Goal: Find specific page/section: Find specific page/section

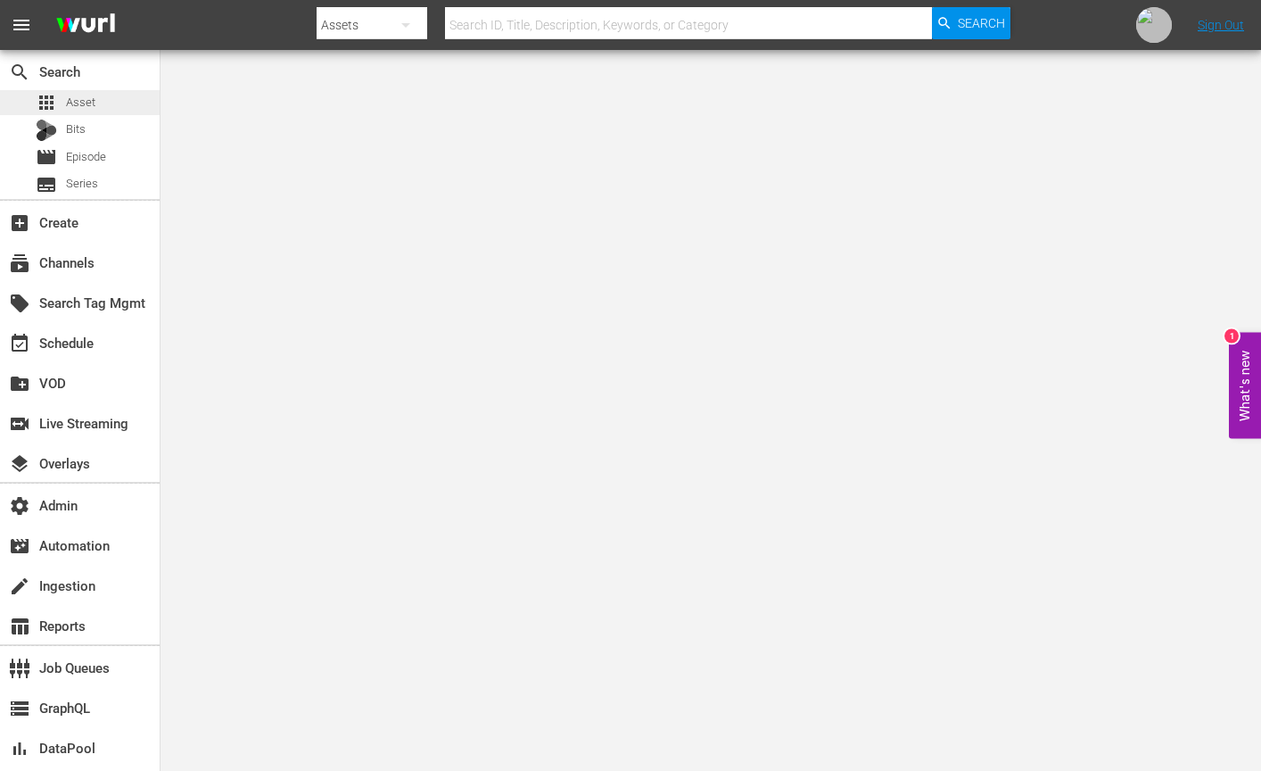
click at [103, 97] on div "apps Asset" at bounding box center [80, 102] width 160 height 25
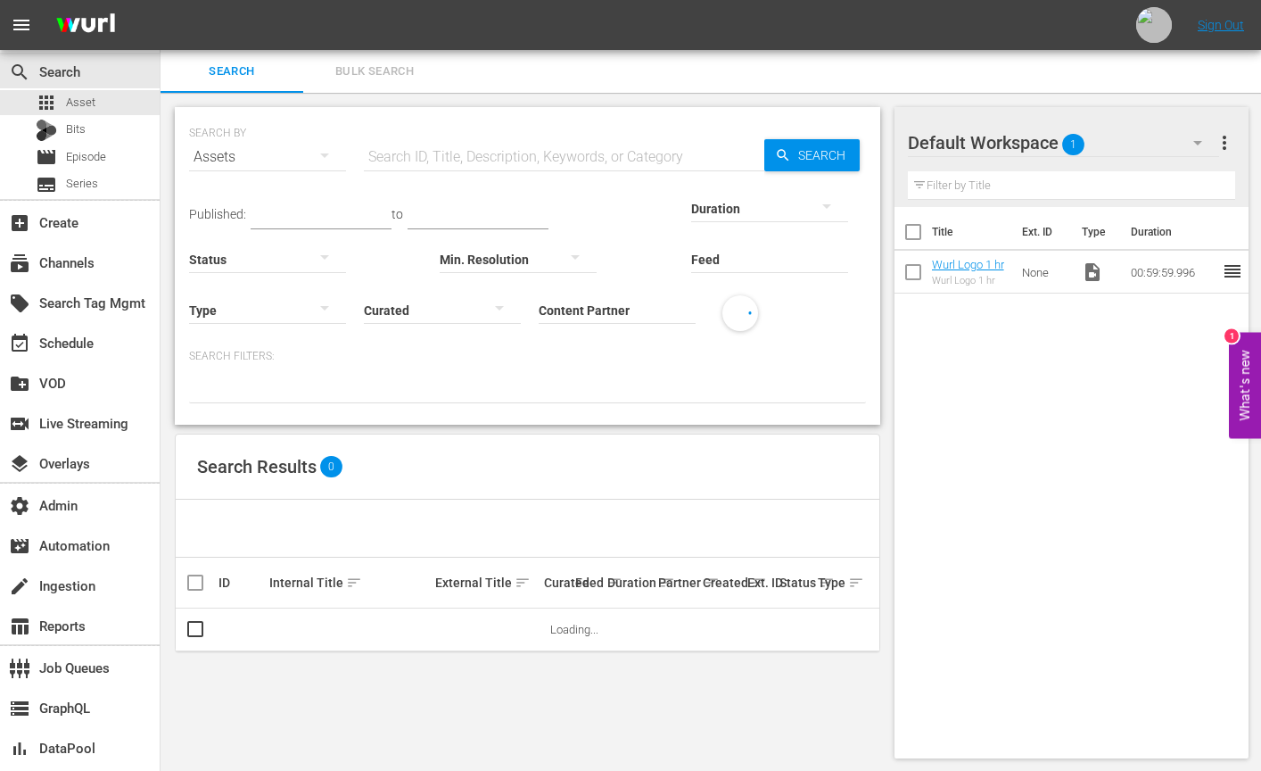
click at [612, 305] on input "Content Partner" at bounding box center [617, 311] width 157 height 64
drag, startPoint x: 795, startPoint y: 364, endPoint x: 516, endPoint y: 366, distance: 278.3
click at [516, 366] on body "menu Sign Out search Search apps Asset Bits movie Episode subtitles Series add_…" at bounding box center [630, 385] width 1261 height 771
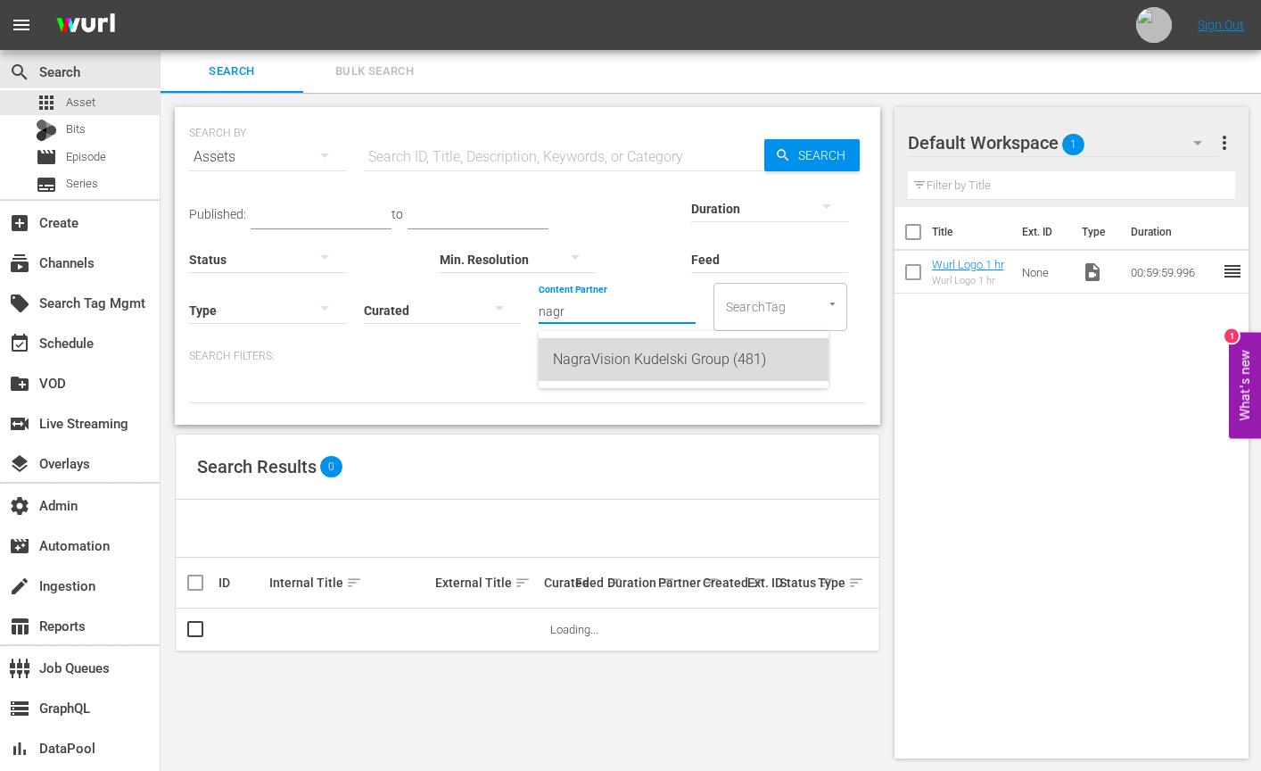
drag, startPoint x: 551, startPoint y: 367, endPoint x: 722, endPoint y: 368, distance: 171.2
click at [722, 368] on div "NagraVision Kudelski Group (481)" at bounding box center [684, 359] width 290 height 43
type input "NagraVision Kudelski Group (481)"
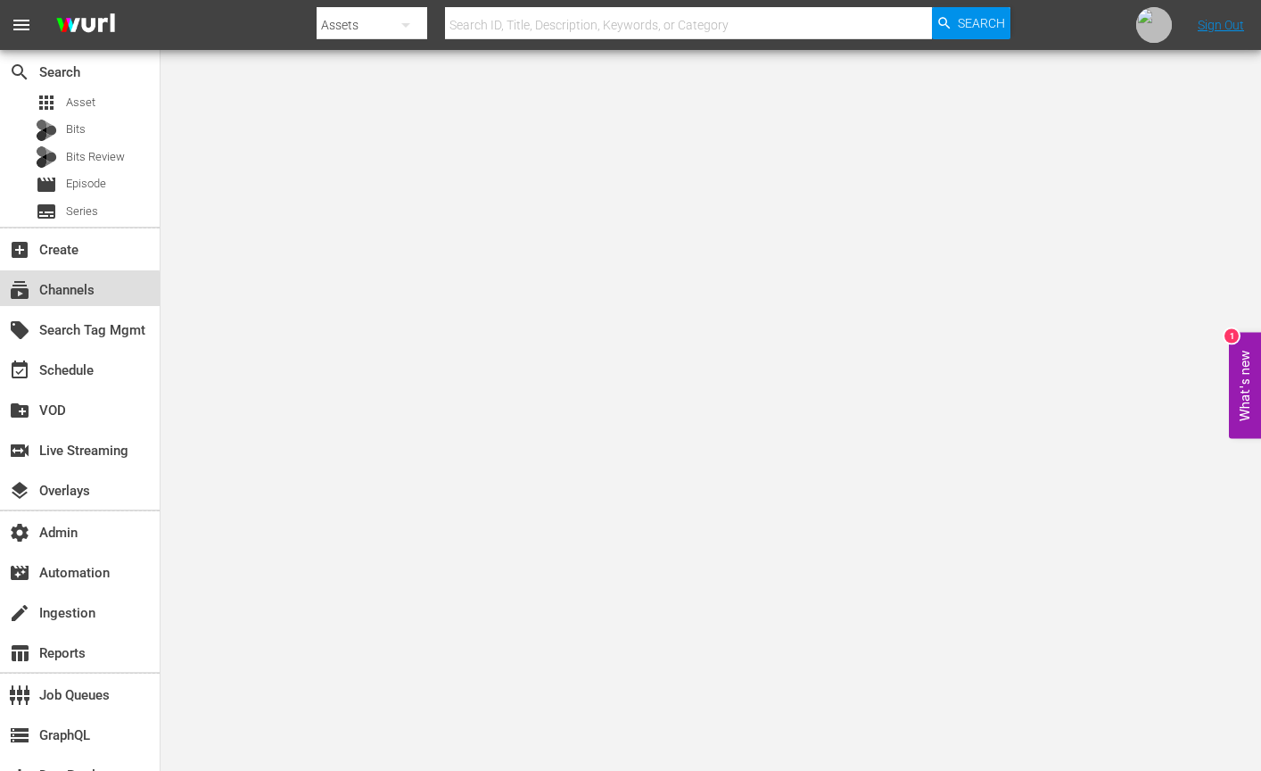
click at [37, 298] on div "subscriptions Channels" at bounding box center [80, 288] width 160 height 36
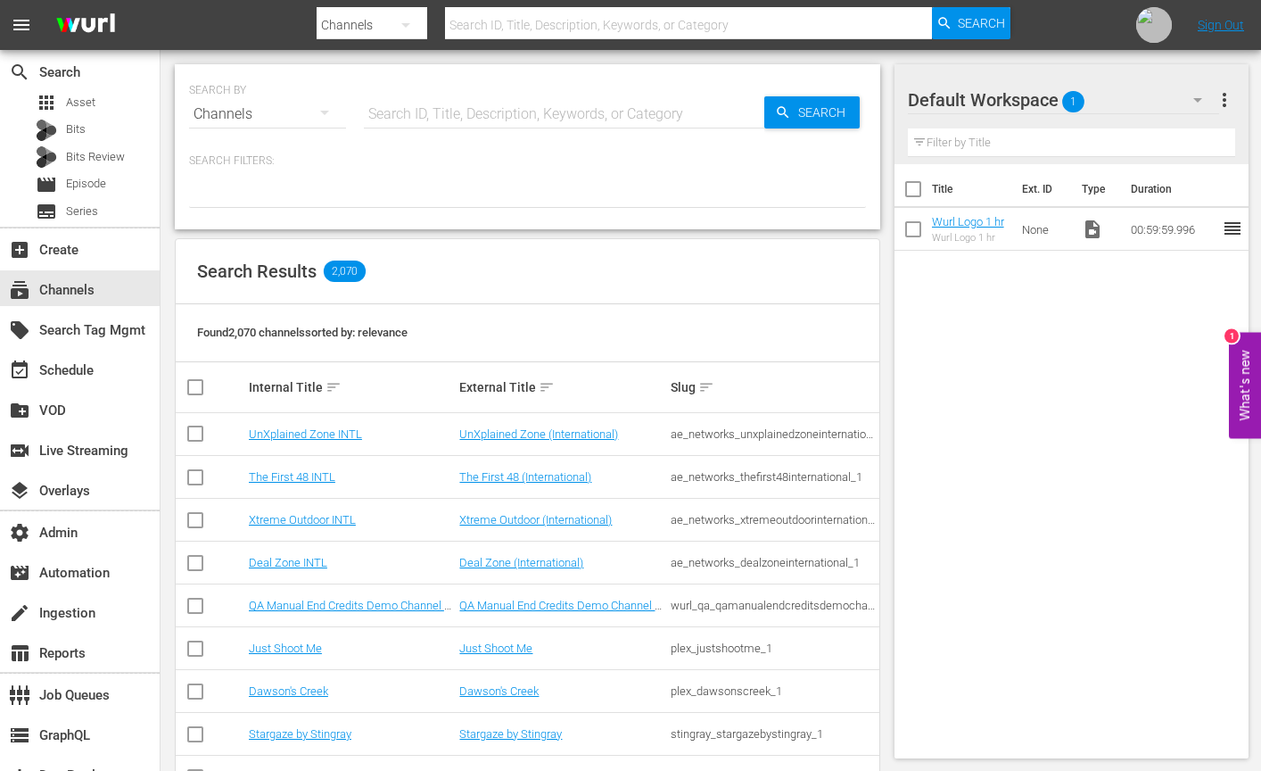
click at [460, 107] on input "text" at bounding box center [564, 114] width 400 height 43
paste input "bloomberg_bloombergtv_2"
type input "bloomberg_bloombergtv_2"
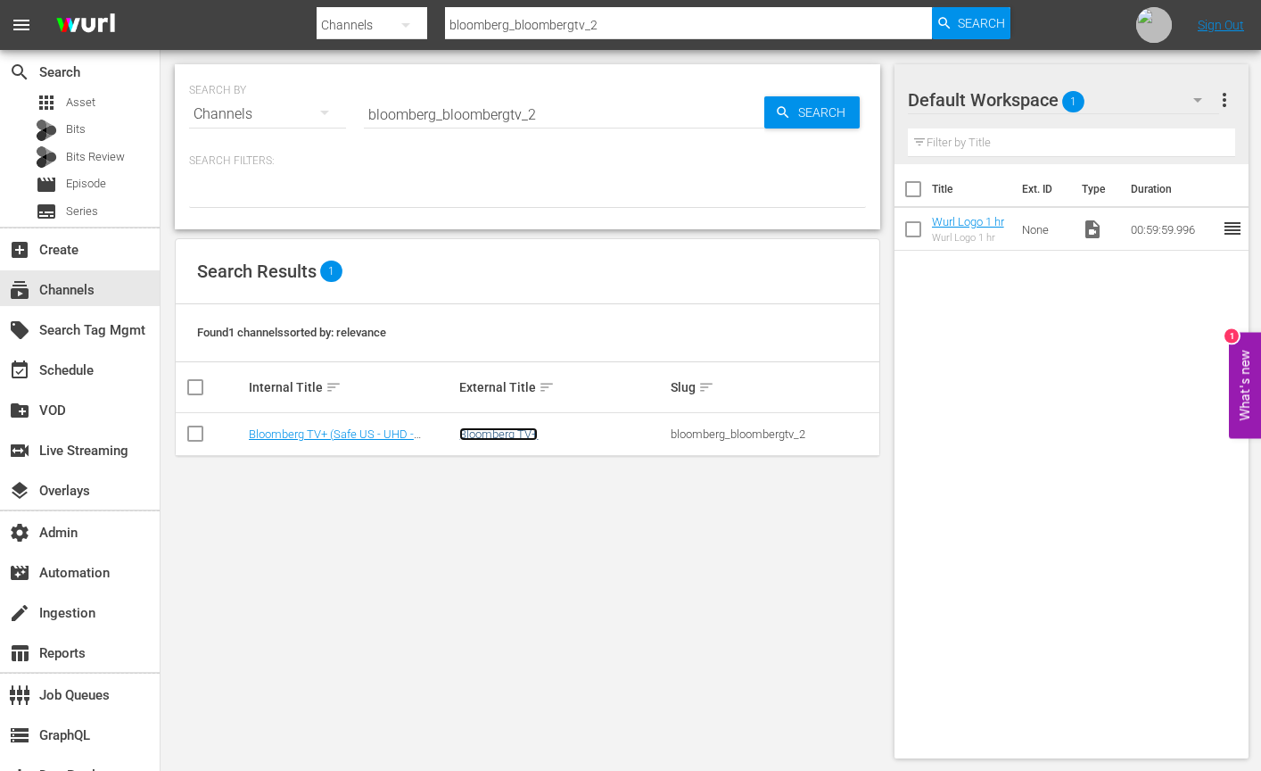
click at [500, 436] on link "Bloomberg TV+" at bounding box center [498, 433] width 78 height 13
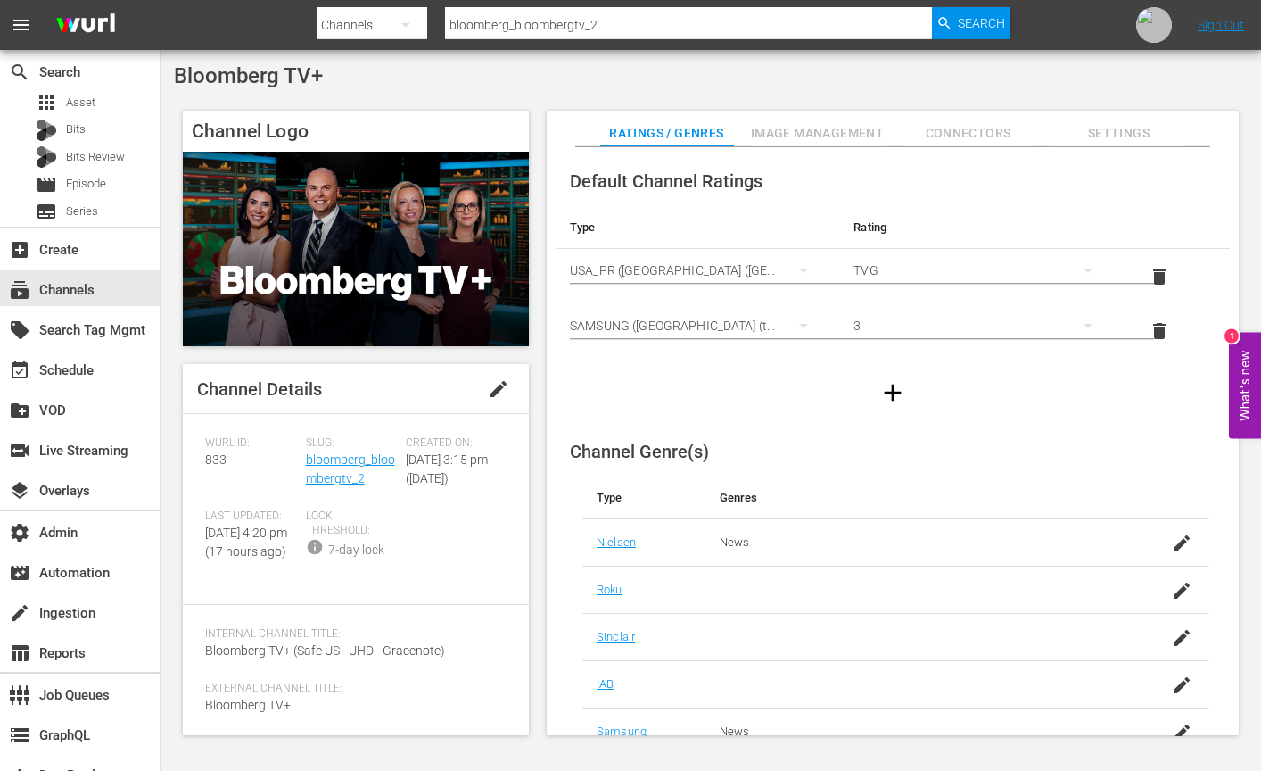
click at [836, 132] on span "Image Management" at bounding box center [818, 133] width 134 height 22
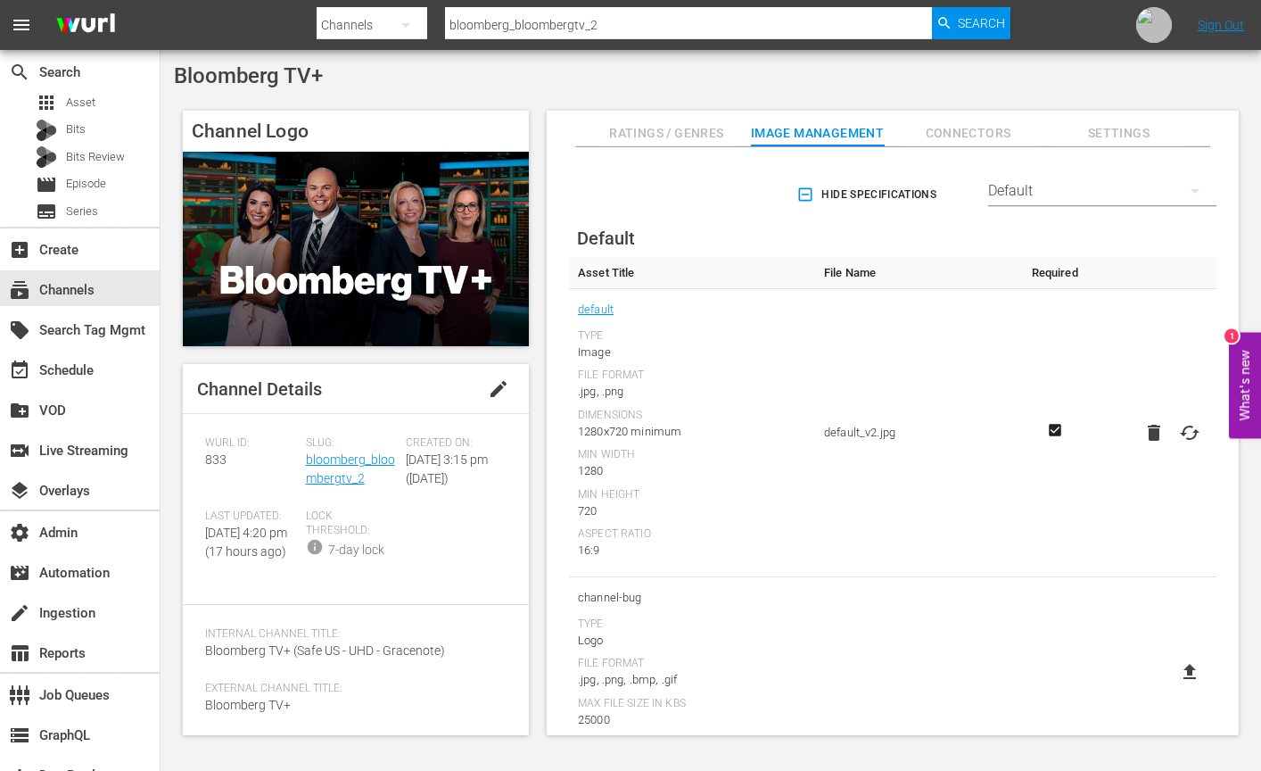
click at [805, 201] on icon "button" at bounding box center [805, 194] width 13 height 13
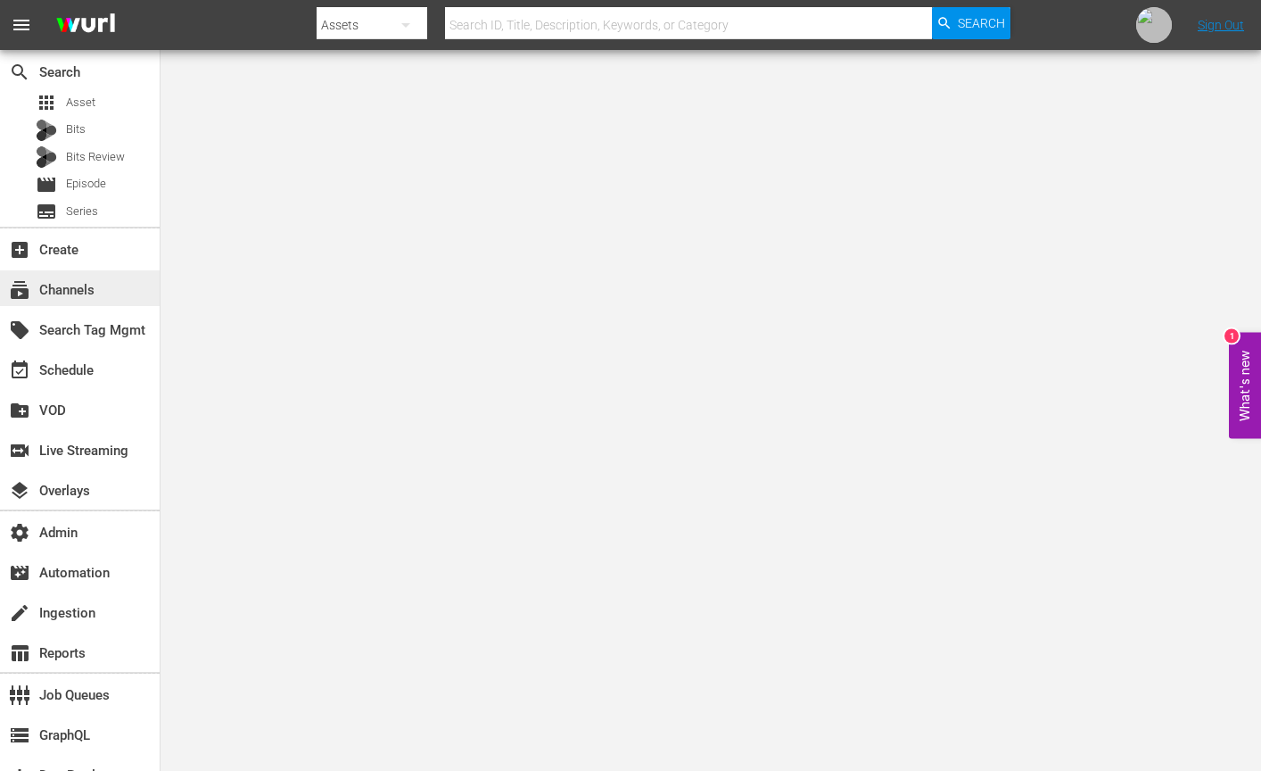
click at [119, 285] on div "subscriptions Channels" at bounding box center [80, 288] width 160 height 36
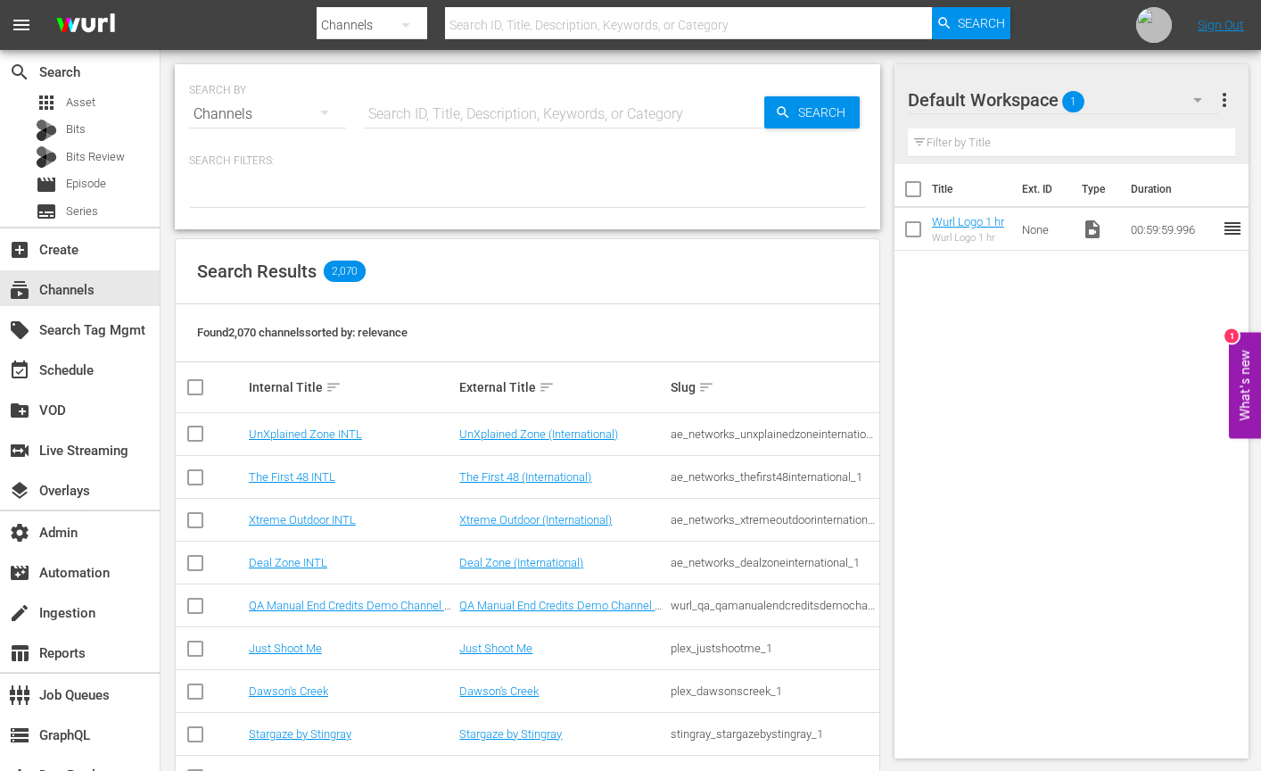
click at [517, 98] on input "text" at bounding box center [564, 114] width 400 height 43
paste input "bloomberg_quicktake_3"
type input "bloomberg_quicktake_3"
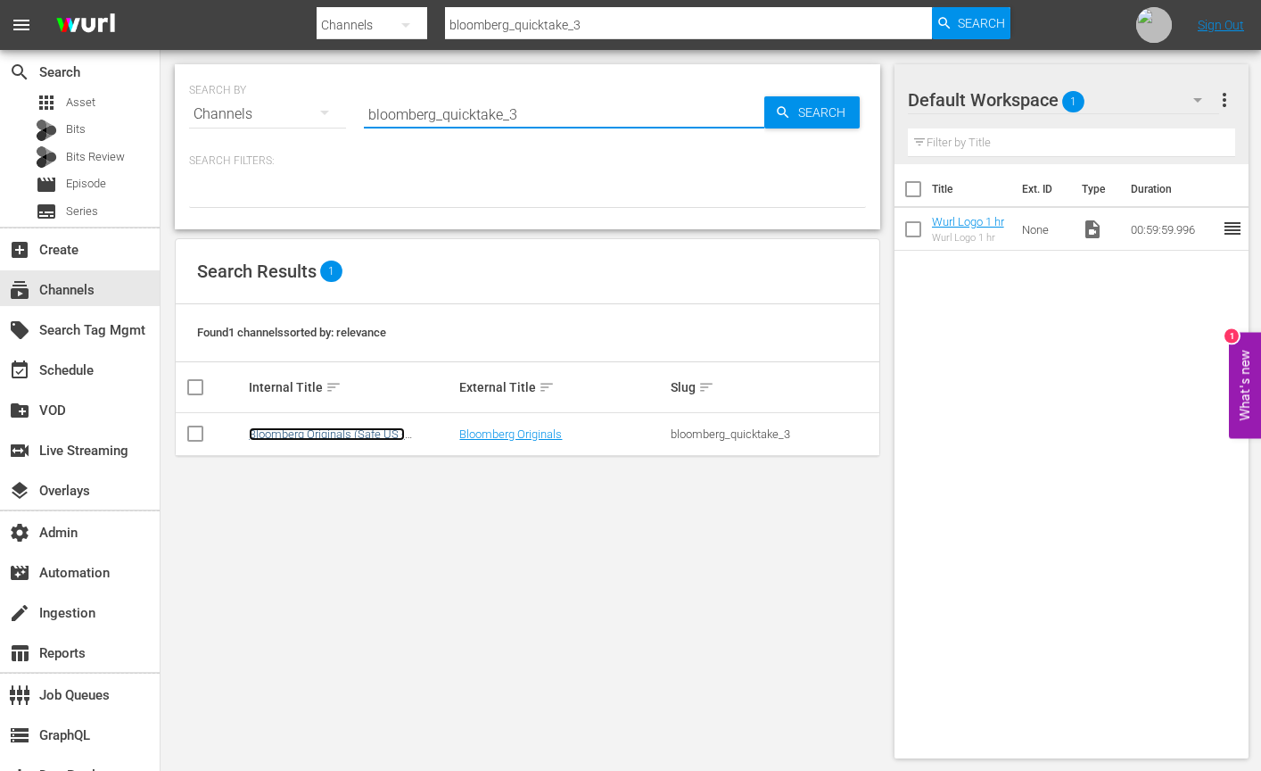
click at [354, 431] on link "Bloomberg Originals (Safe US - Gracenote)" at bounding box center [327, 440] width 156 height 27
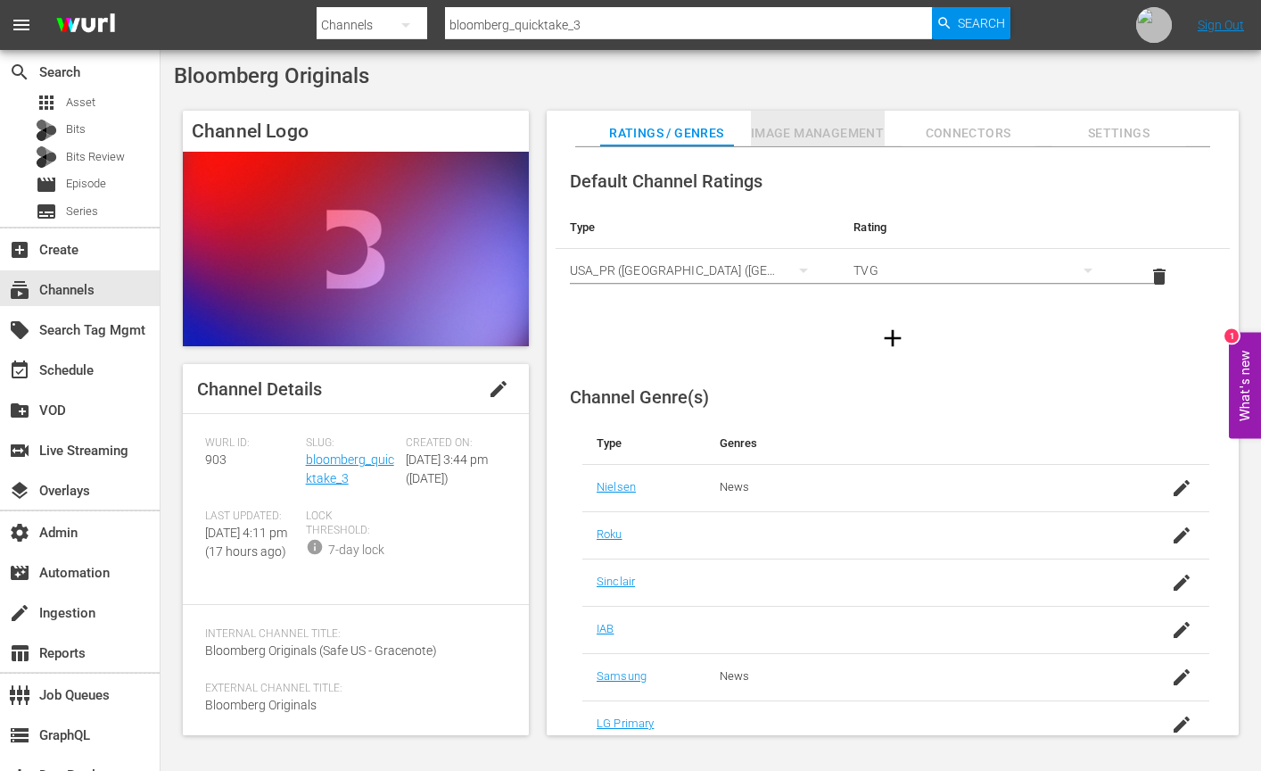
click at [812, 130] on span "Image Management" at bounding box center [818, 133] width 134 height 22
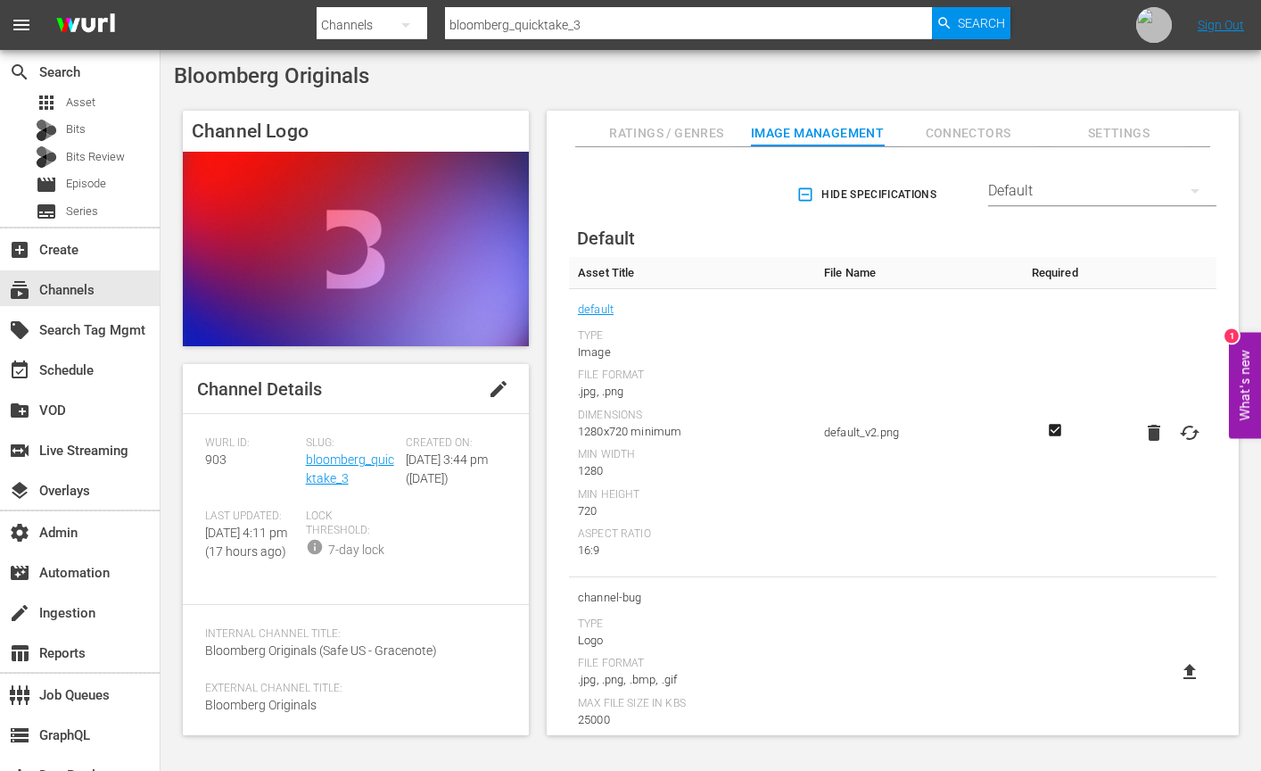
click at [892, 195] on span "Hide Specifications" at bounding box center [868, 195] width 136 height 19
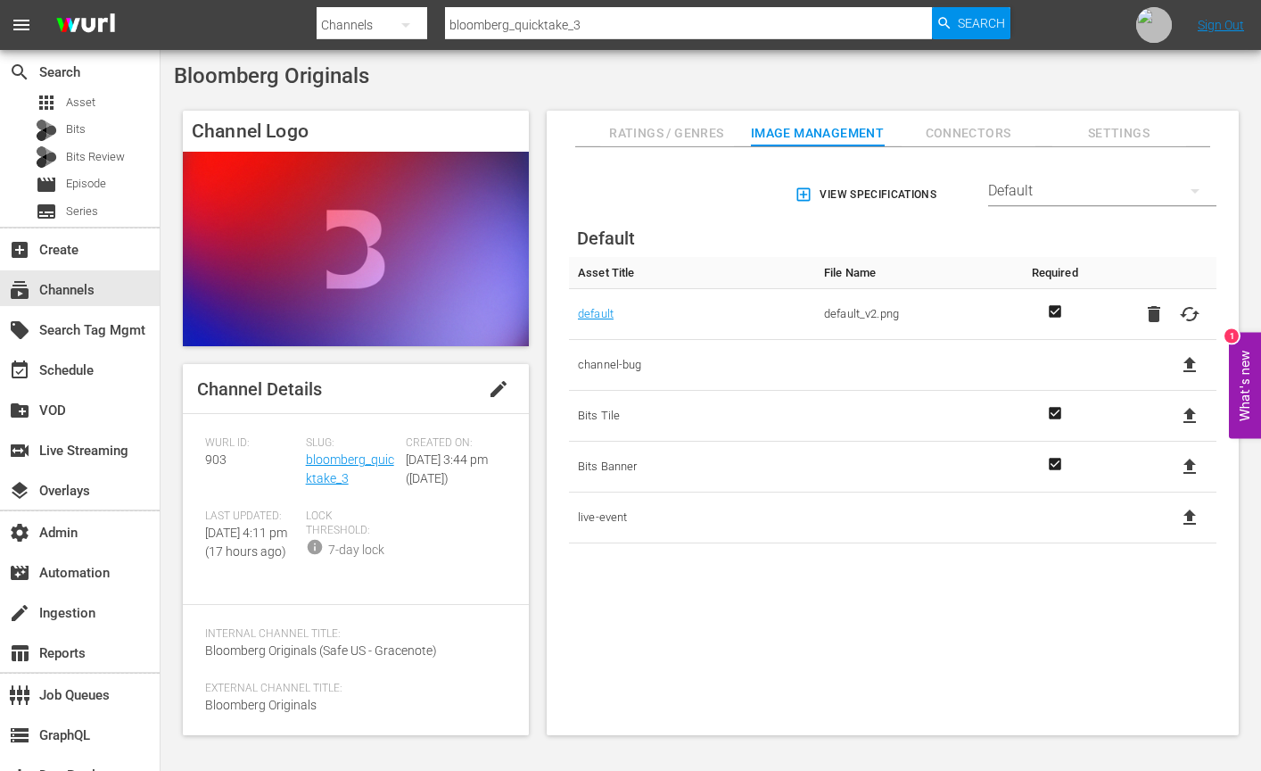
click at [955, 144] on button "Connectors" at bounding box center [969, 129] width 134 height 36
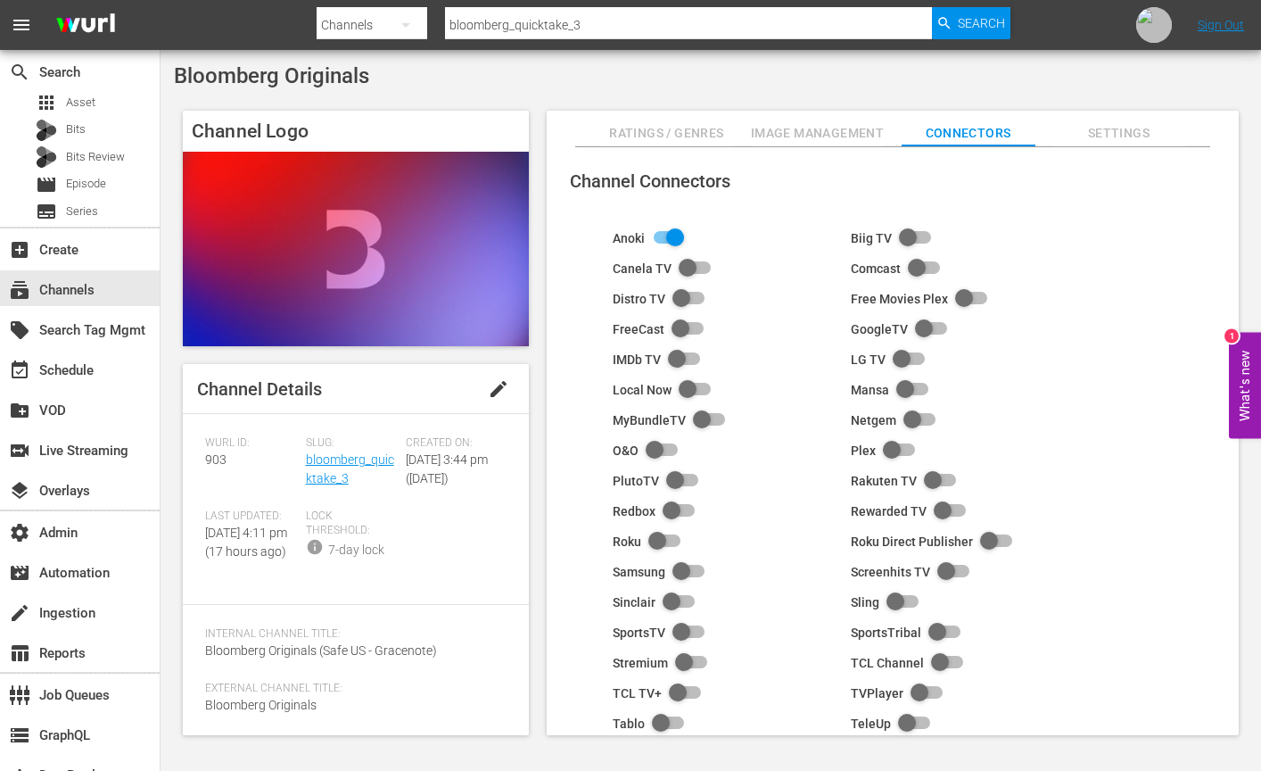
click at [847, 137] on span "Image Management" at bounding box center [818, 133] width 134 height 22
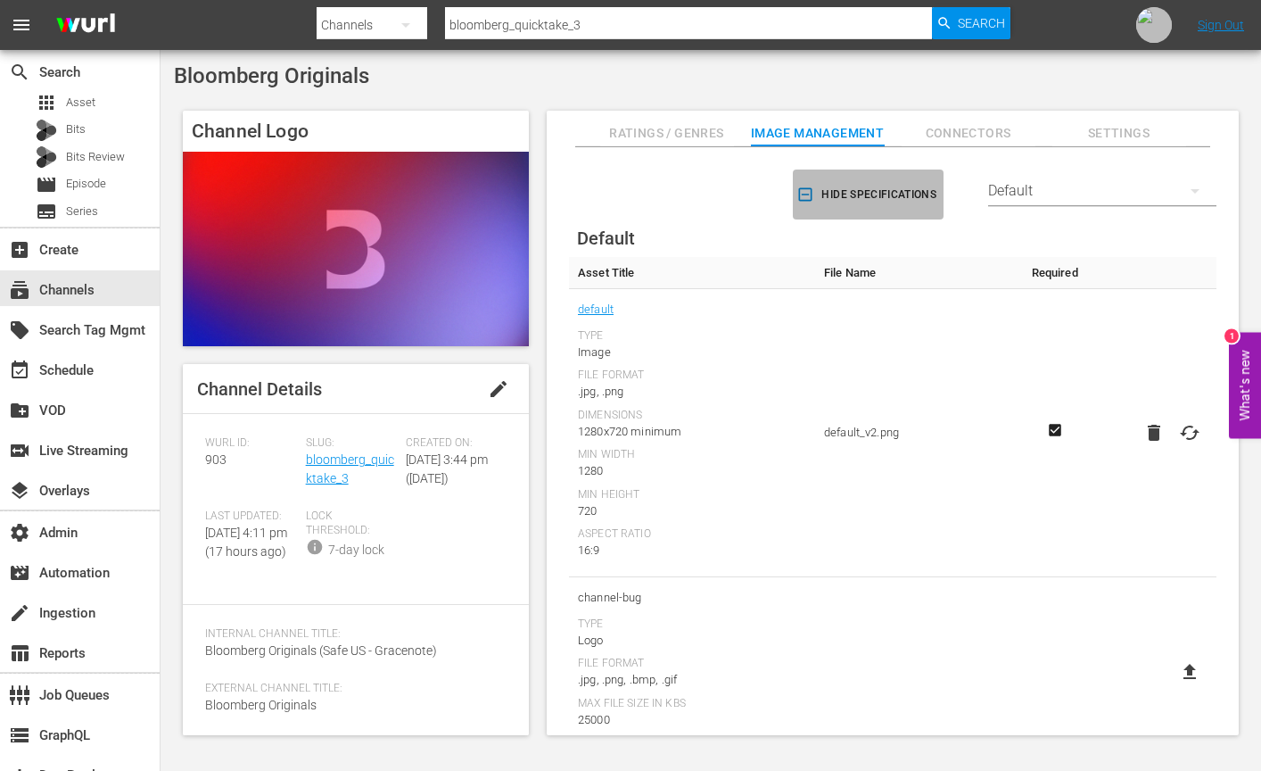
click at [872, 202] on span "Hide Specifications" at bounding box center [868, 195] width 136 height 19
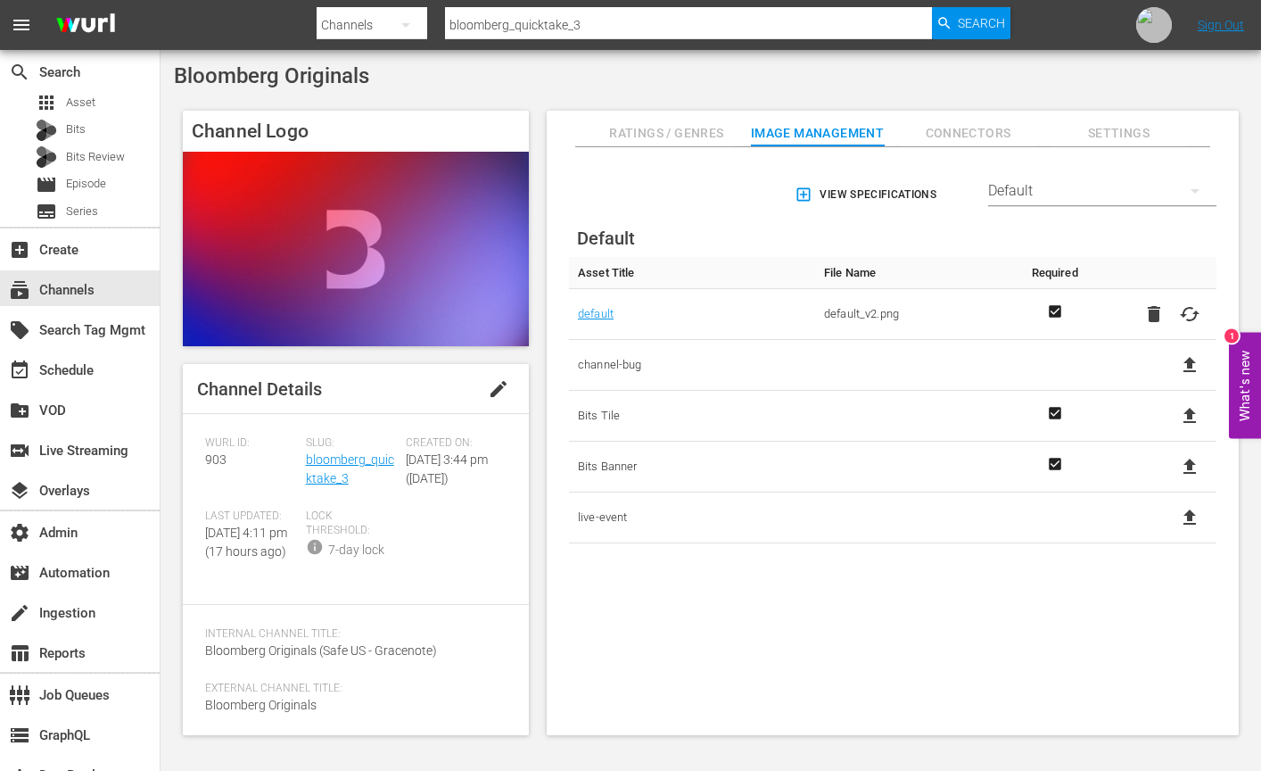
click at [850, 621] on div "View Specifications Select Streamer Default Default Asset Title File Name Requi…" at bounding box center [893, 441] width 692 height 589
click at [800, 194] on icon "button" at bounding box center [803, 194] width 13 height 13
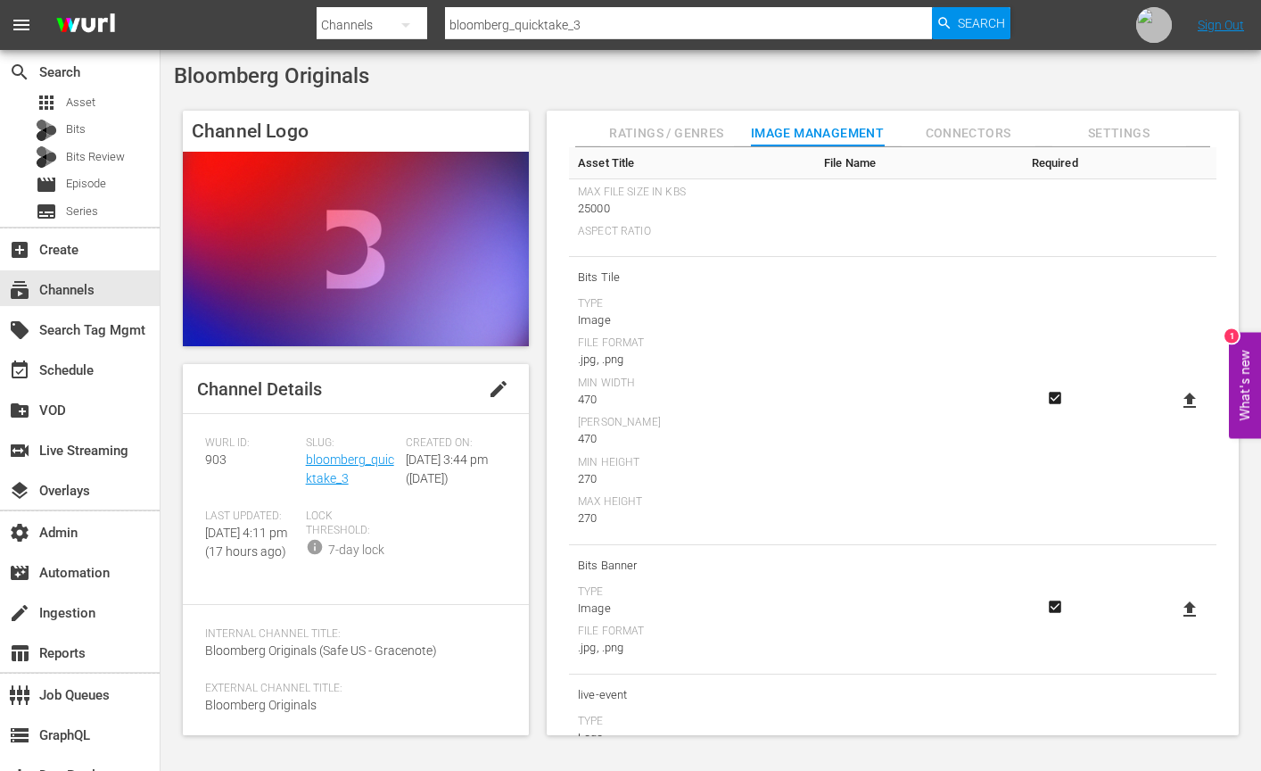
scroll to position [508, 0]
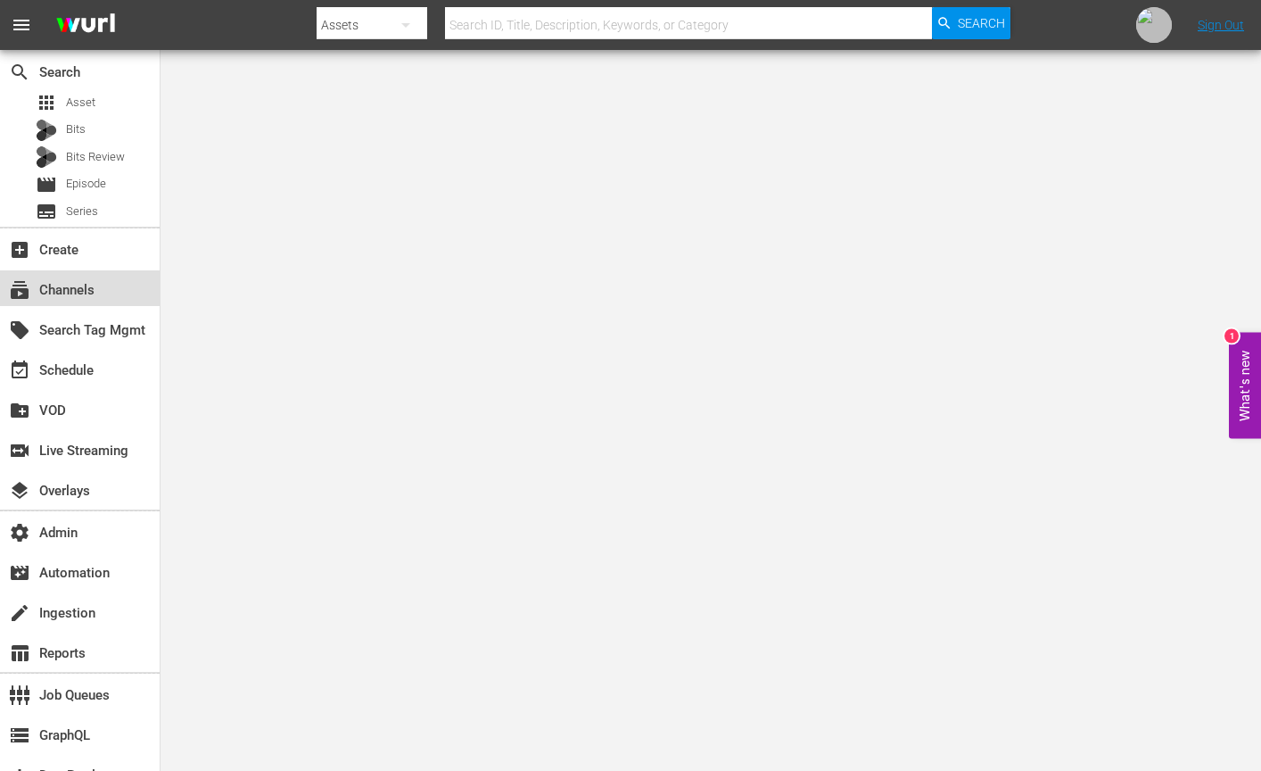
click at [99, 296] on div "subscriptions Channels" at bounding box center [80, 288] width 160 height 36
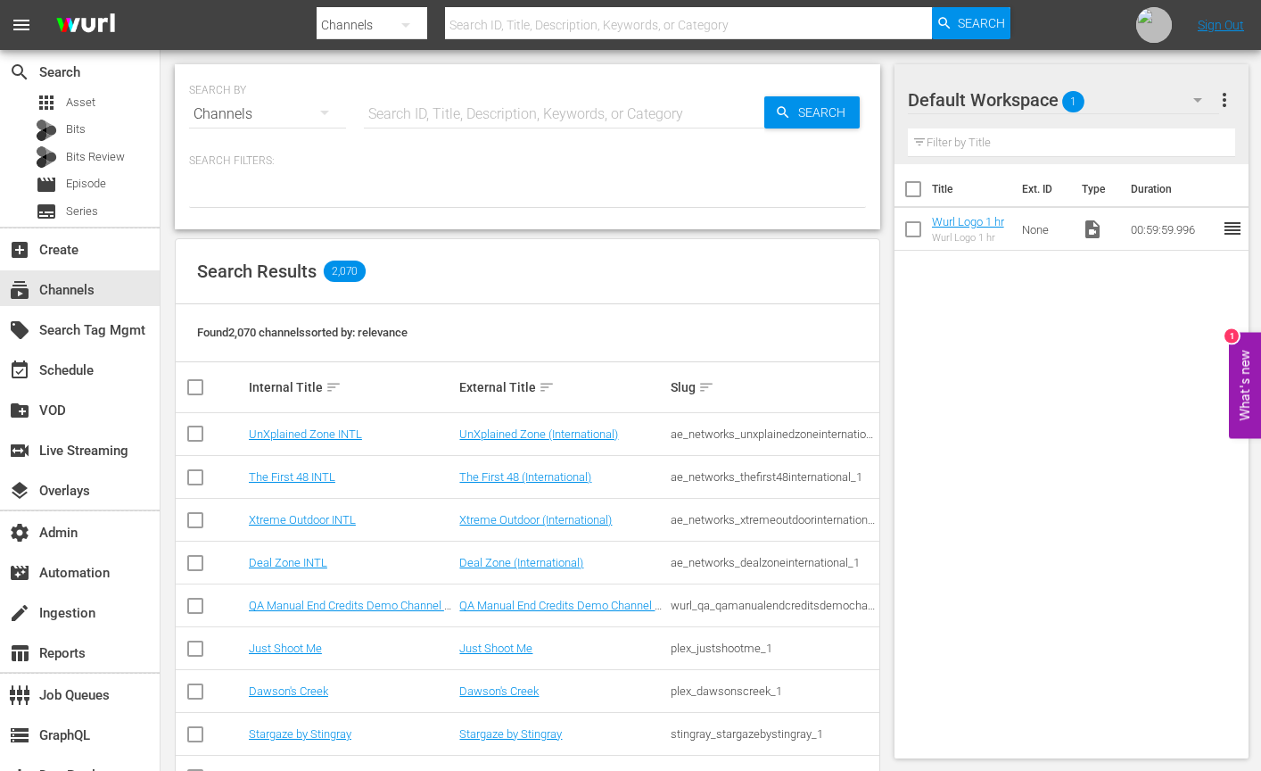
click at [508, 116] on input "text" at bounding box center [564, 114] width 400 height 43
type input "wpt"
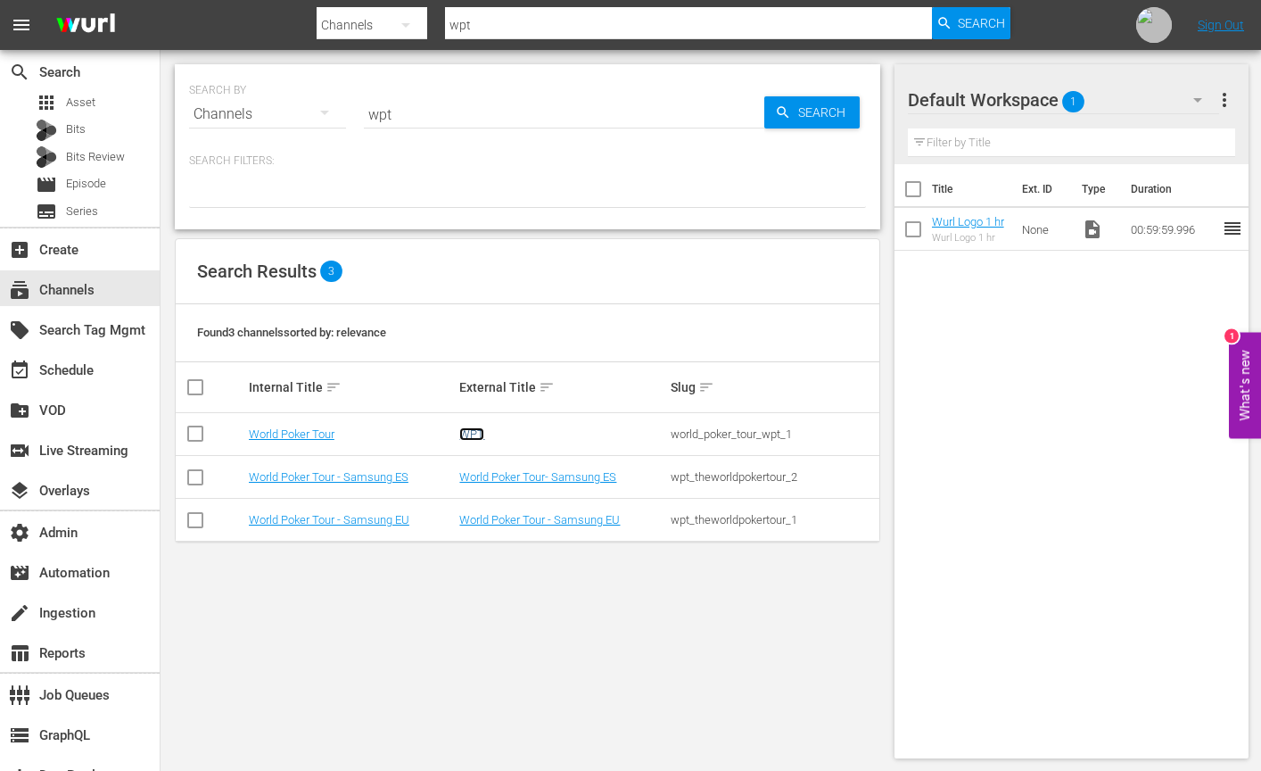
click at [478, 430] on link "WPT" at bounding box center [471, 433] width 25 height 13
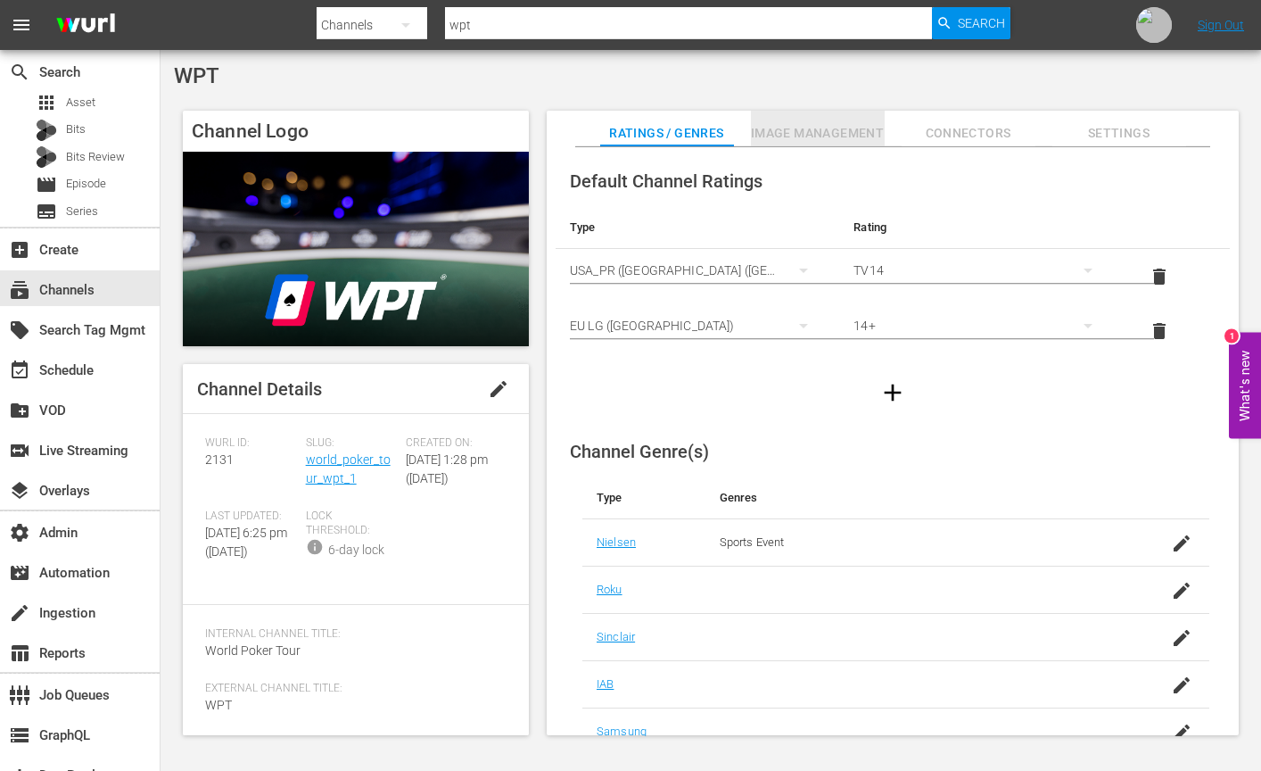
click at [801, 127] on span "Image Management" at bounding box center [818, 133] width 134 height 22
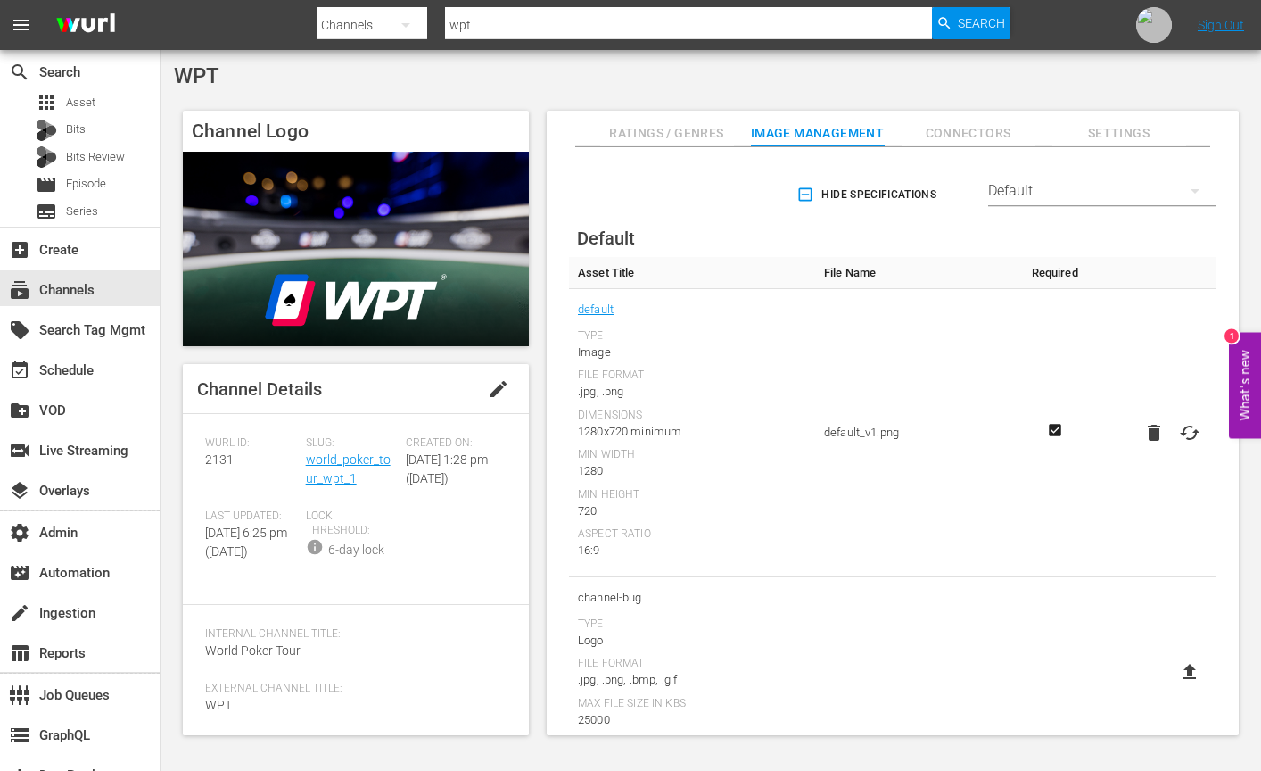
click at [820, 192] on span "Hide Specifications" at bounding box center [868, 195] width 136 height 19
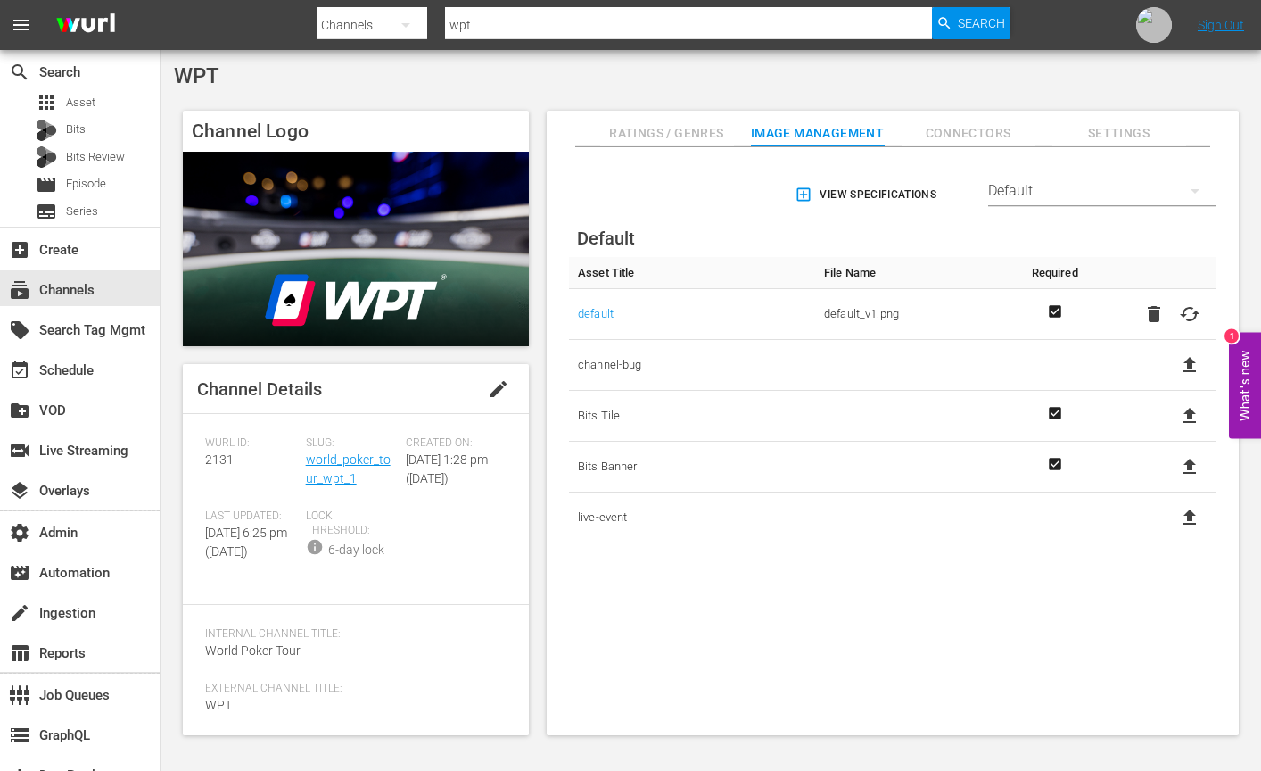
click at [844, 194] on span "View Specifications" at bounding box center [867, 195] width 138 height 19
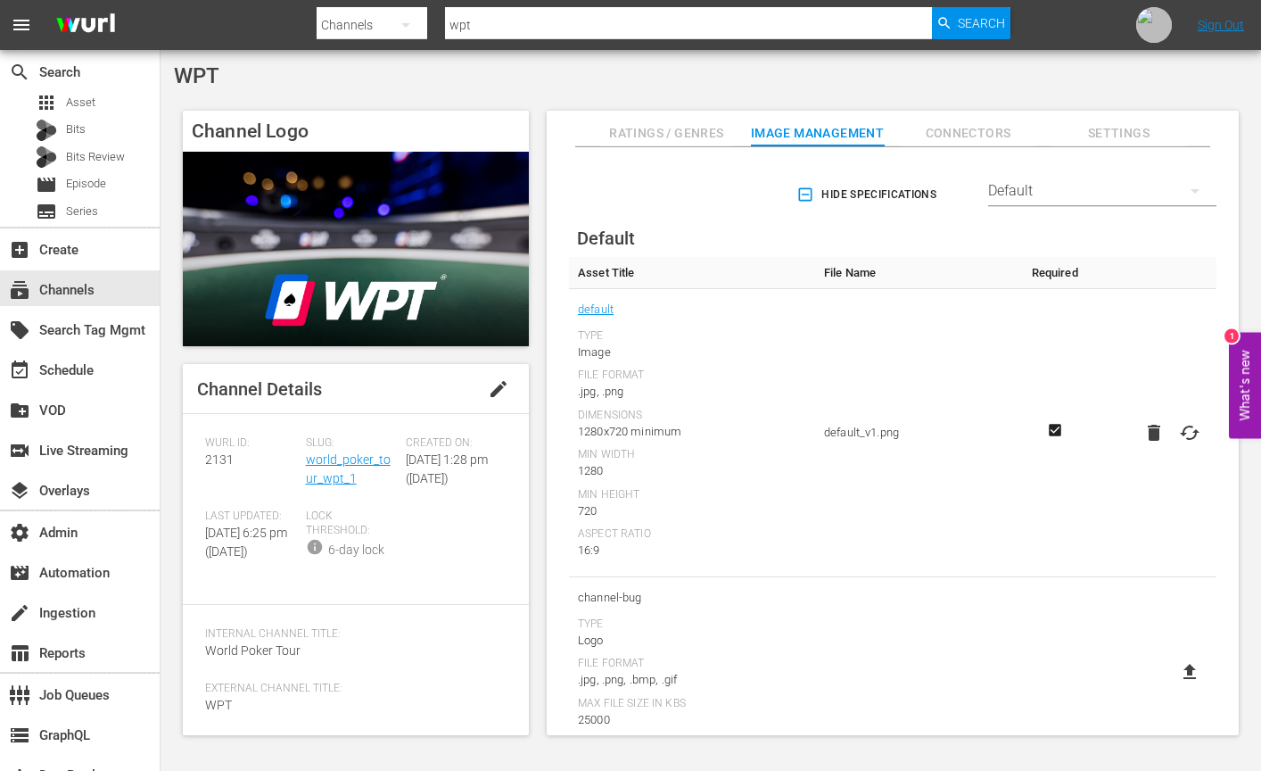
click at [796, 191] on icon "button" at bounding box center [805, 195] width 18 height 18
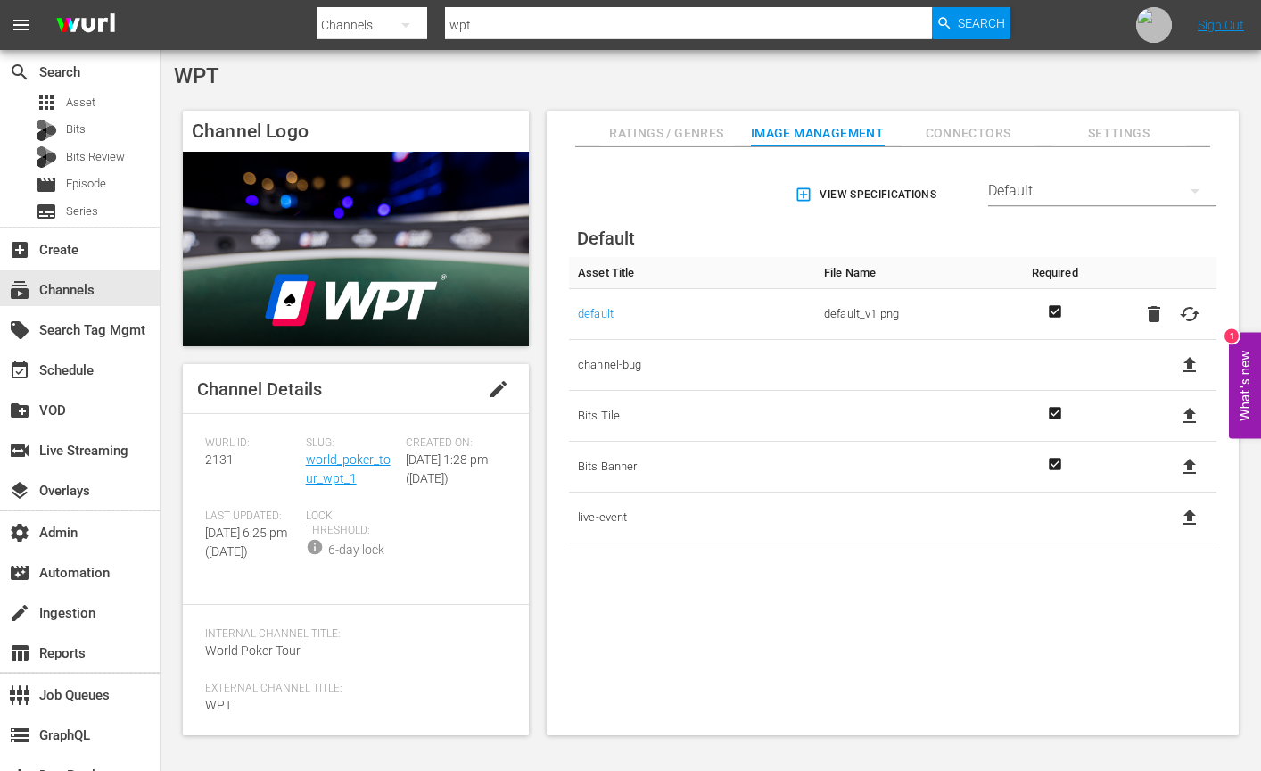
click at [801, 202] on icon "button" at bounding box center [804, 195] width 18 height 18
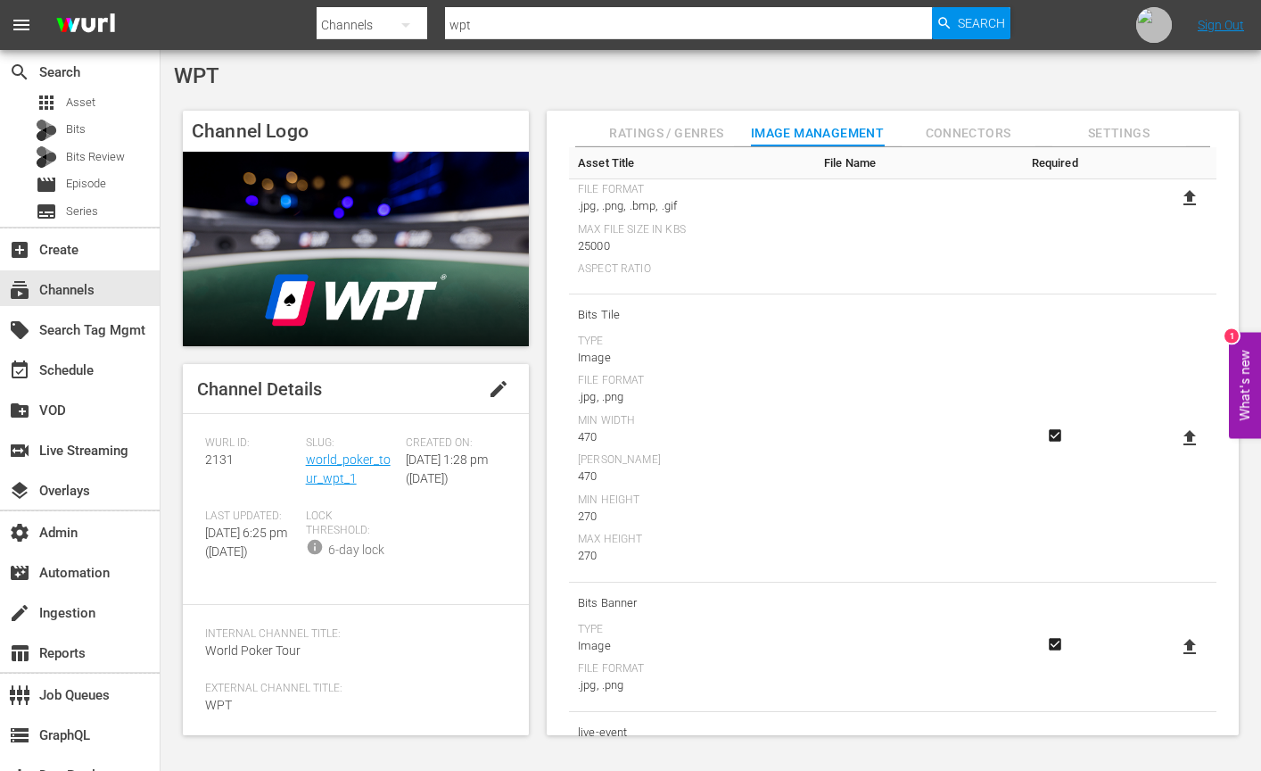
scroll to position [663, 0]
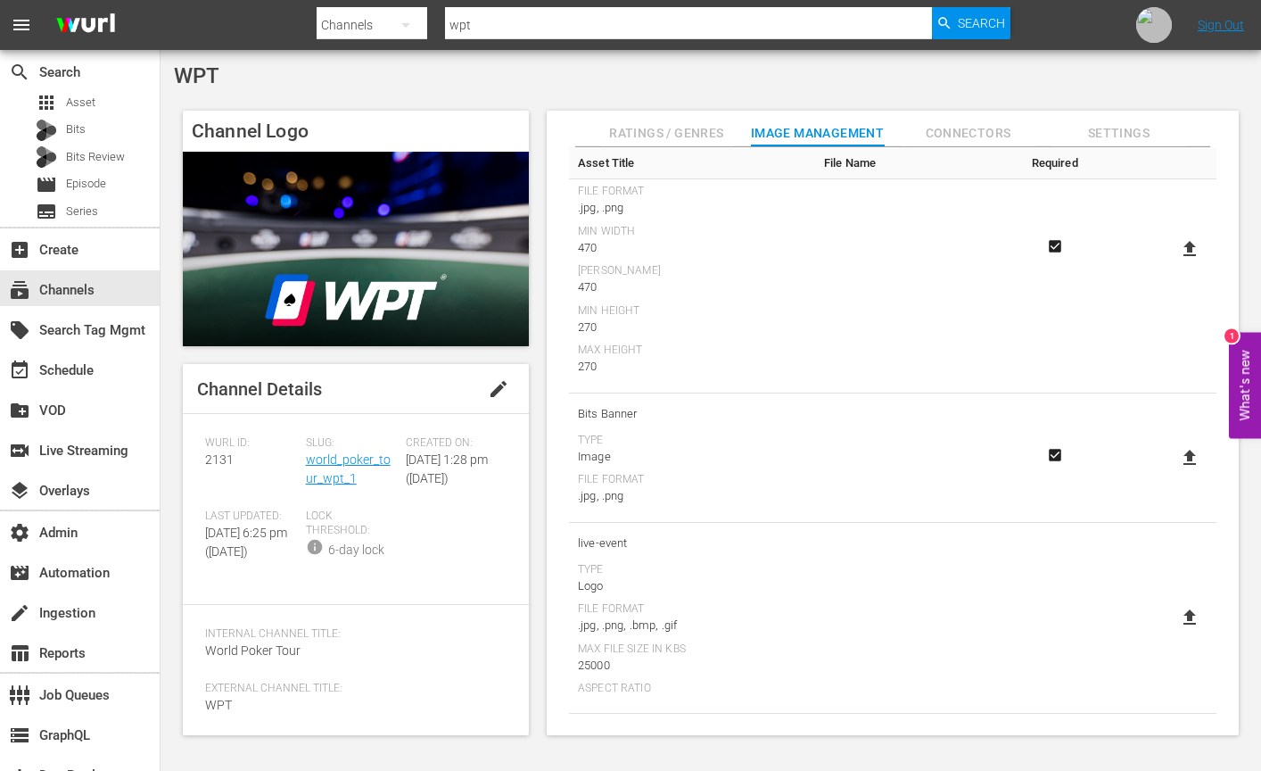
click at [1055, 458] on icon "Required" at bounding box center [1055, 455] width 12 height 12
click at [630, 400] on td "Bits Banner Type Image File Format .jpg, .png" at bounding box center [692, 457] width 246 height 129
click at [619, 429] on td "Bits Banner Type Image File Format .jpg, .png" at bounding box center [692, 457] width 246 height 129
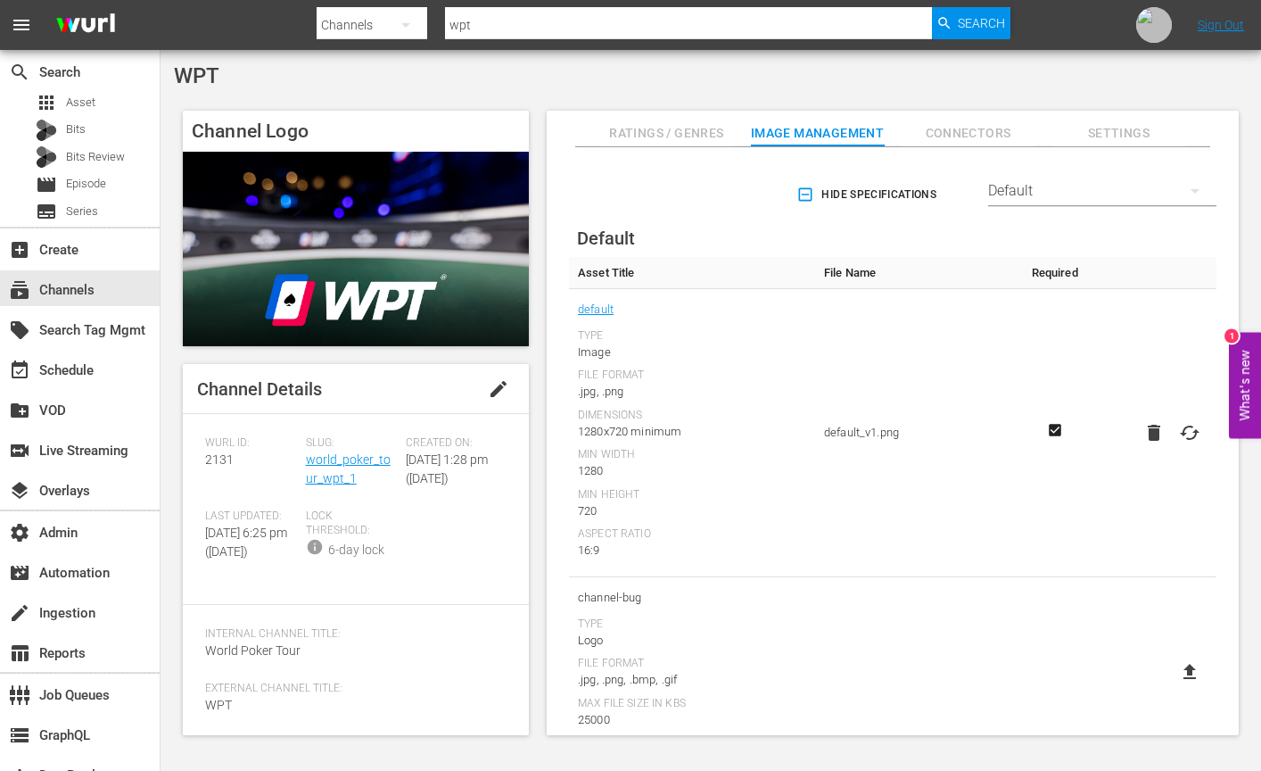
click at [802, 189] on icon "button" at bounding box center [805, 194] width 13 height 13
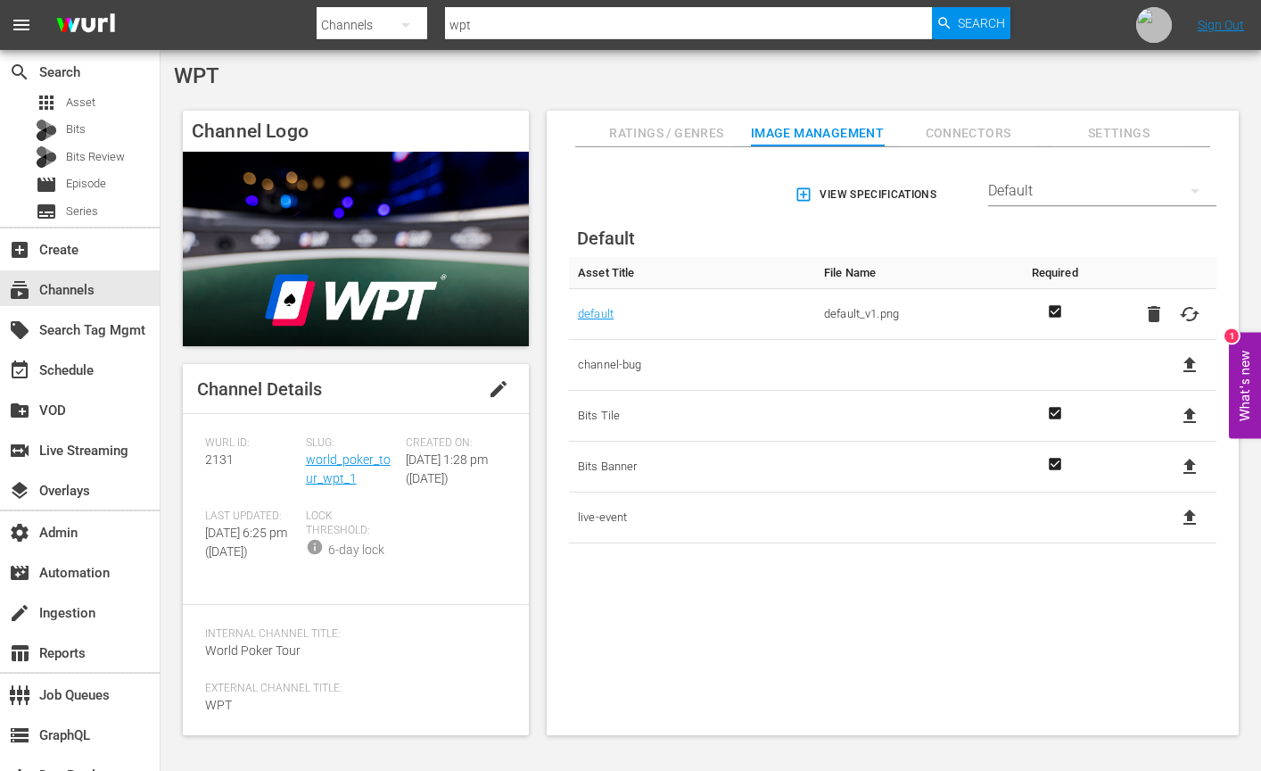
click at [797, 201] on icon "button" at bounding box center [803, 194] width 13 height 13
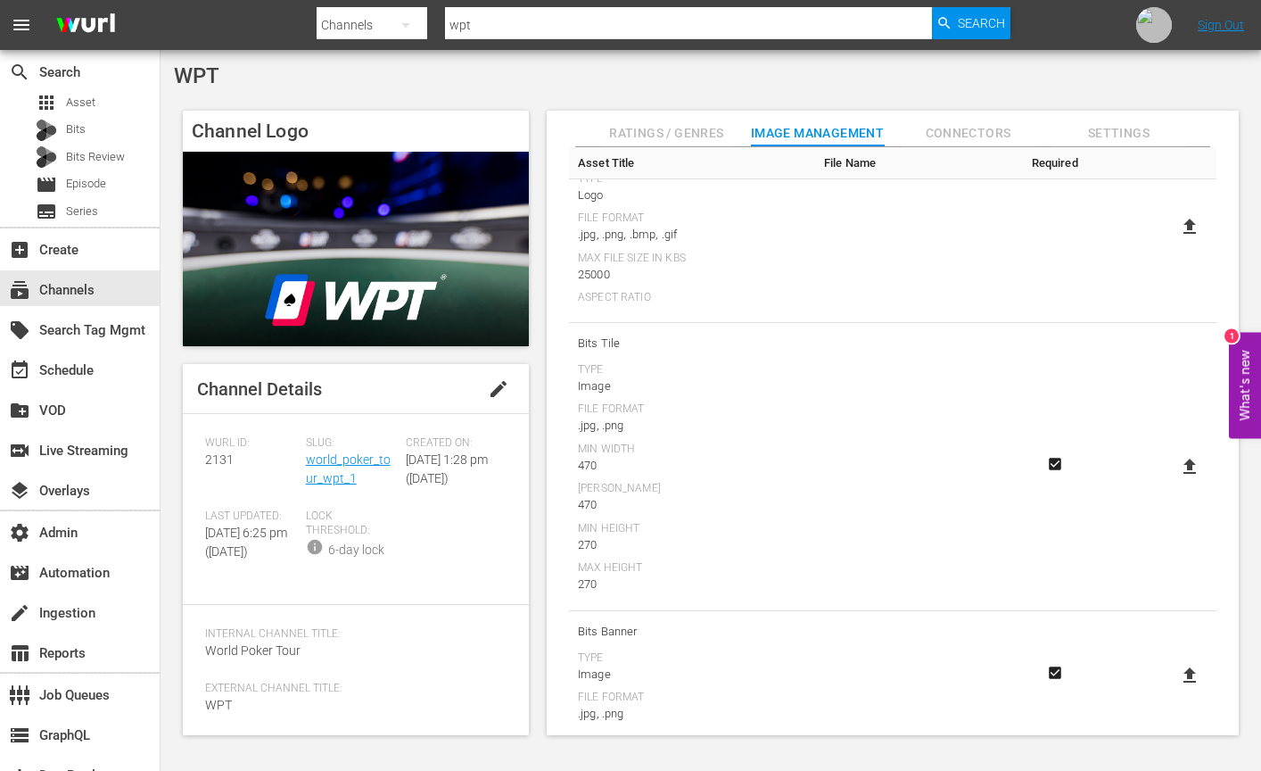
scroll to position [449, 0]
click at [1044, 464] on icon "Required" at bounding box center [1054, 460] width 21 height 16
click at [1054, 464] on icon "Required" at bounding box center [1055, 460] width 12 height 12
click at [639, 461] on div "470" at bounding box center [692, 462] width 228 height 18
click at [1049, 667] on icon "Required" at bounding box center [1055, 669] width 12 height 12
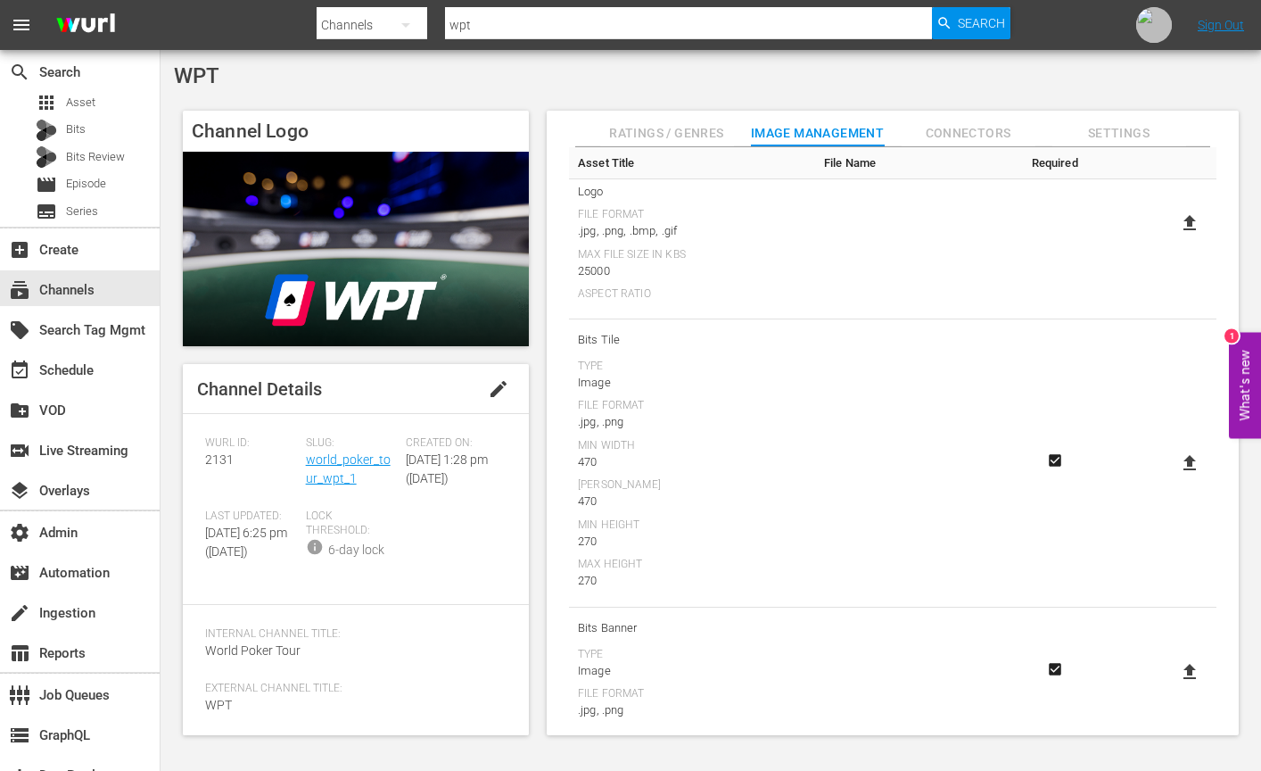
click at [1189, 467] on icon at bounding box center [1189, 462] width 21 height 21
click at [1173, 478] on input "file" at bounding box center [1172, 478] width 1 height 1
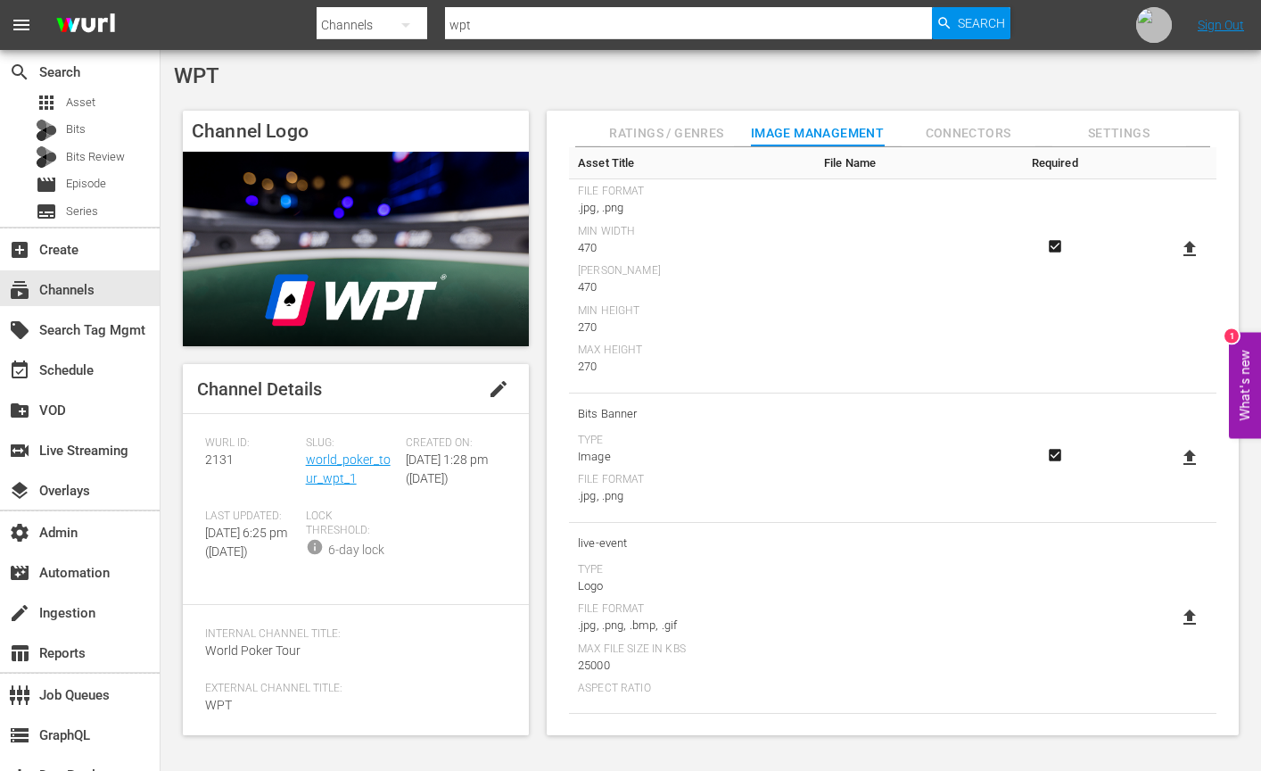
scroll to position [0, 0]
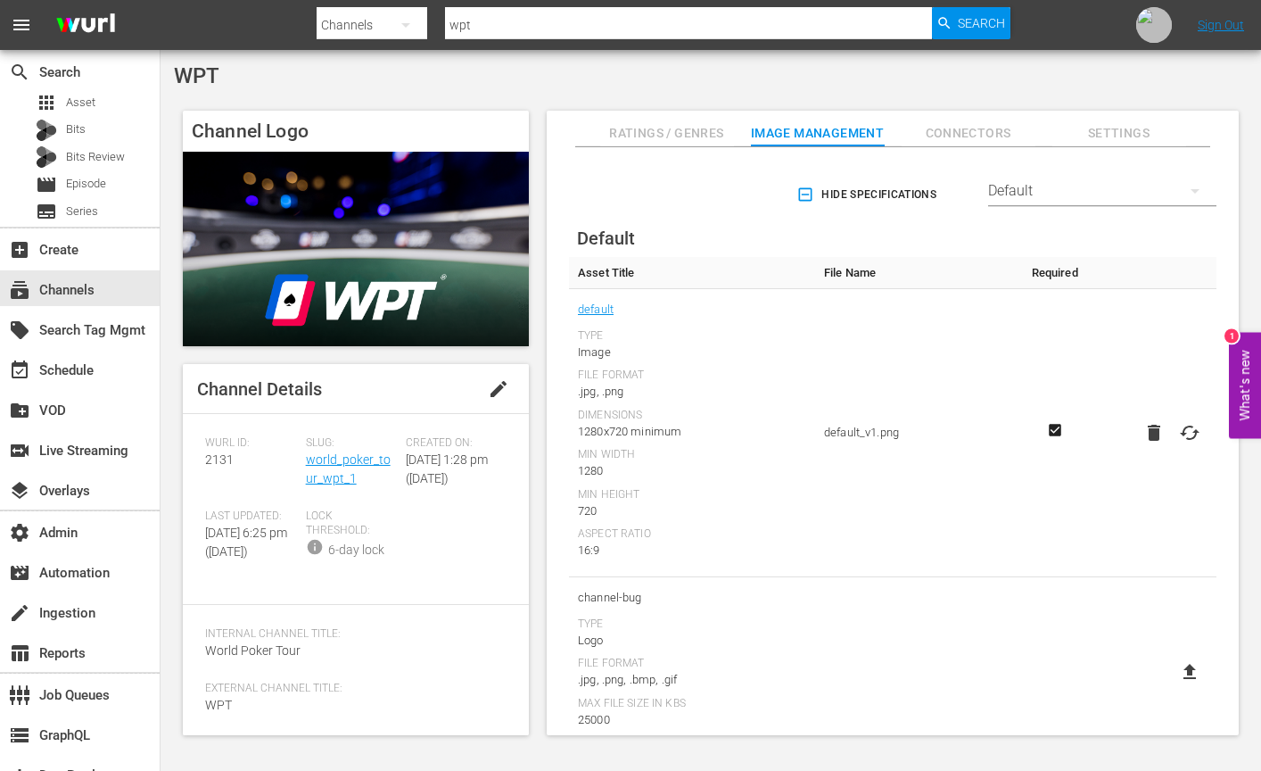
click at [797, 194] on icon "button" at bounding box center [805, 195] width 18 height 18
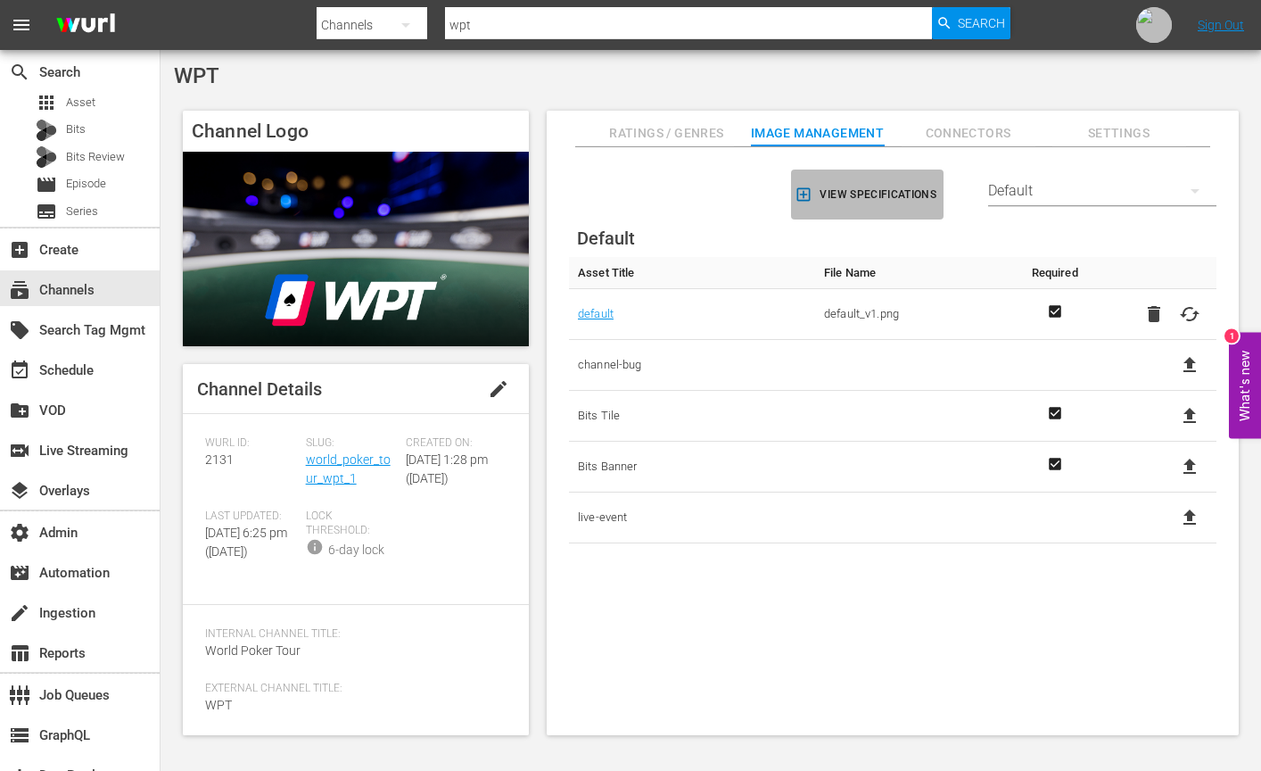
click at [799, 196] on icon "button" at bounding box center [804, 195] width 18 height 18
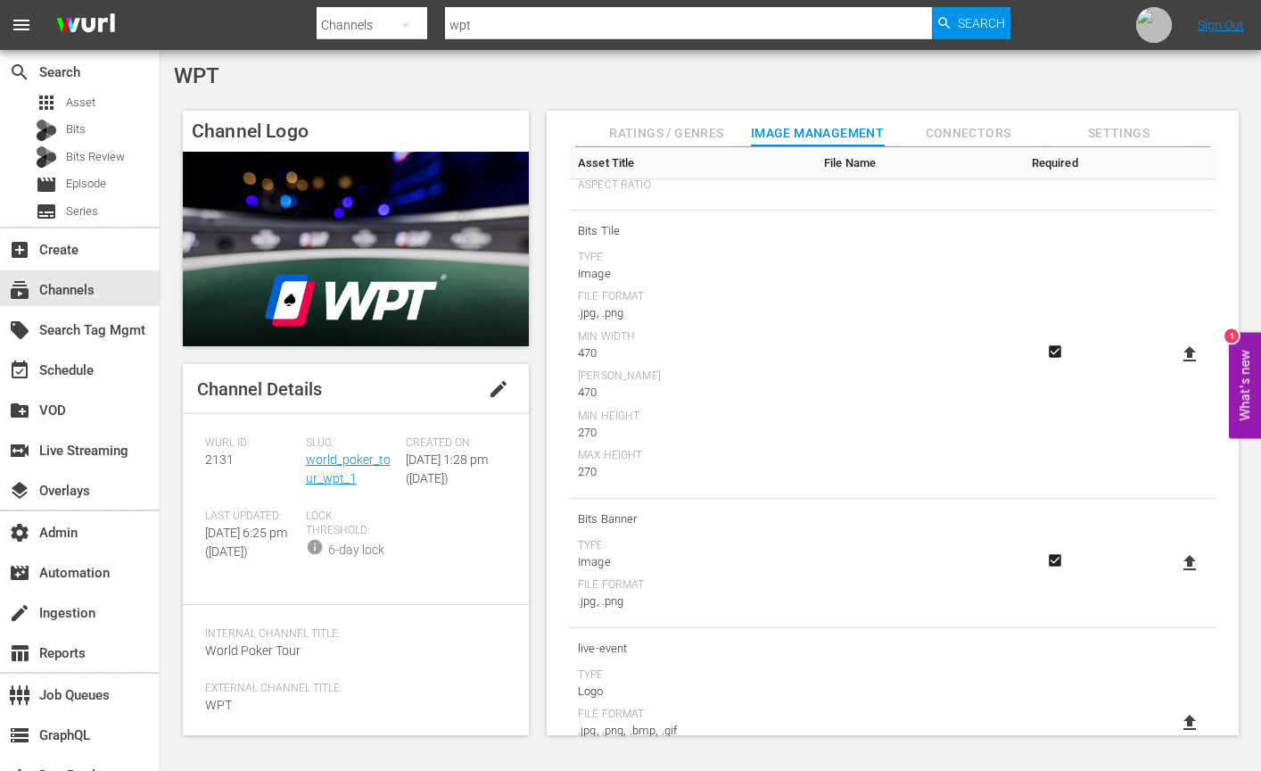
scroll to position [663, 0]
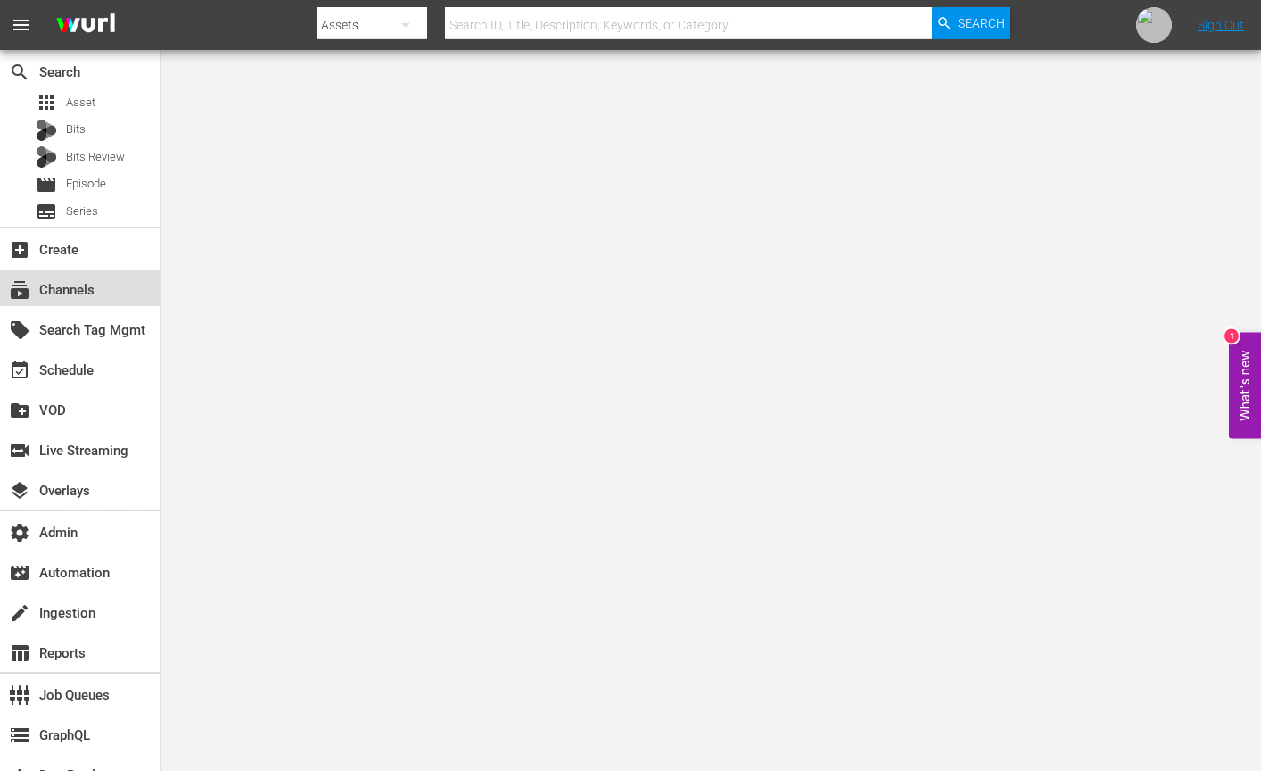
click at [84, 293] on div "subscriptions Channels" at bounding box center [50, 287] width 100 height 16
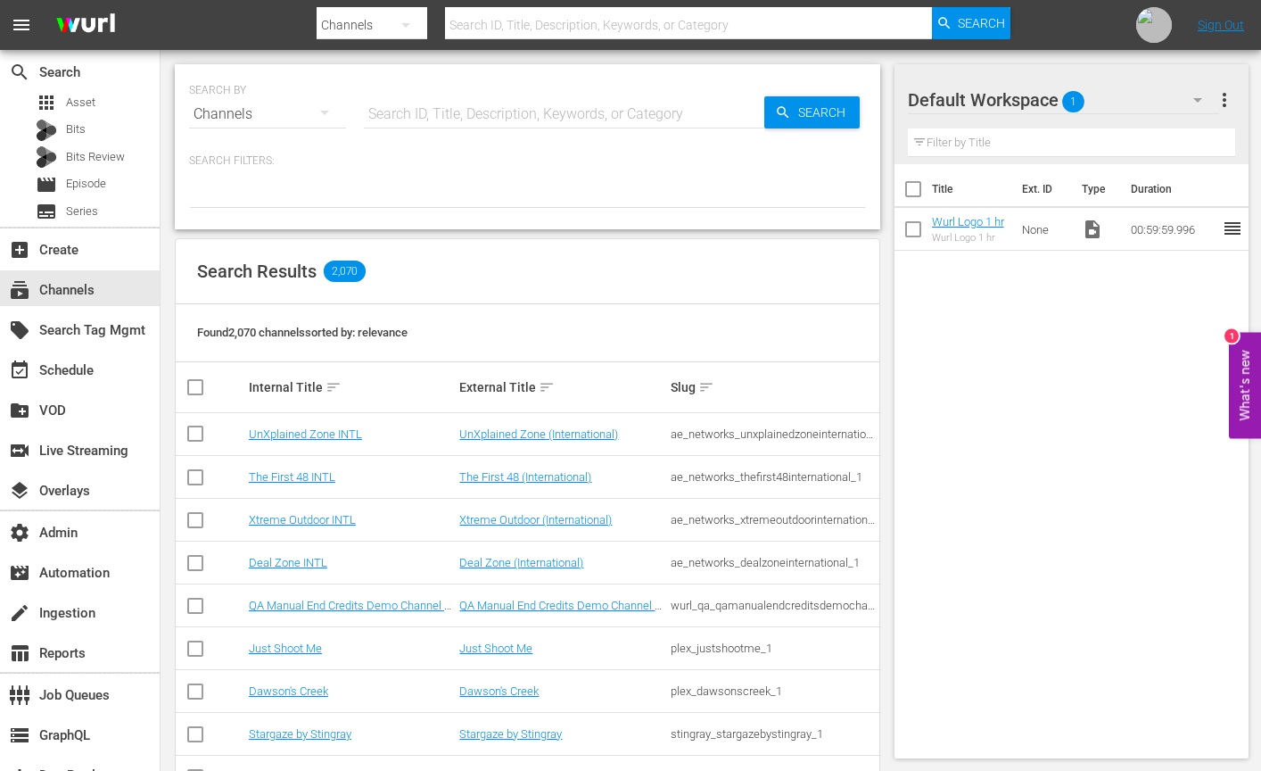
click at [565, 99] on input "text" at bounding box center [564, 114] width 400 height 43
paste input "Eurovision Sports"
type input "Eurovision Sports"
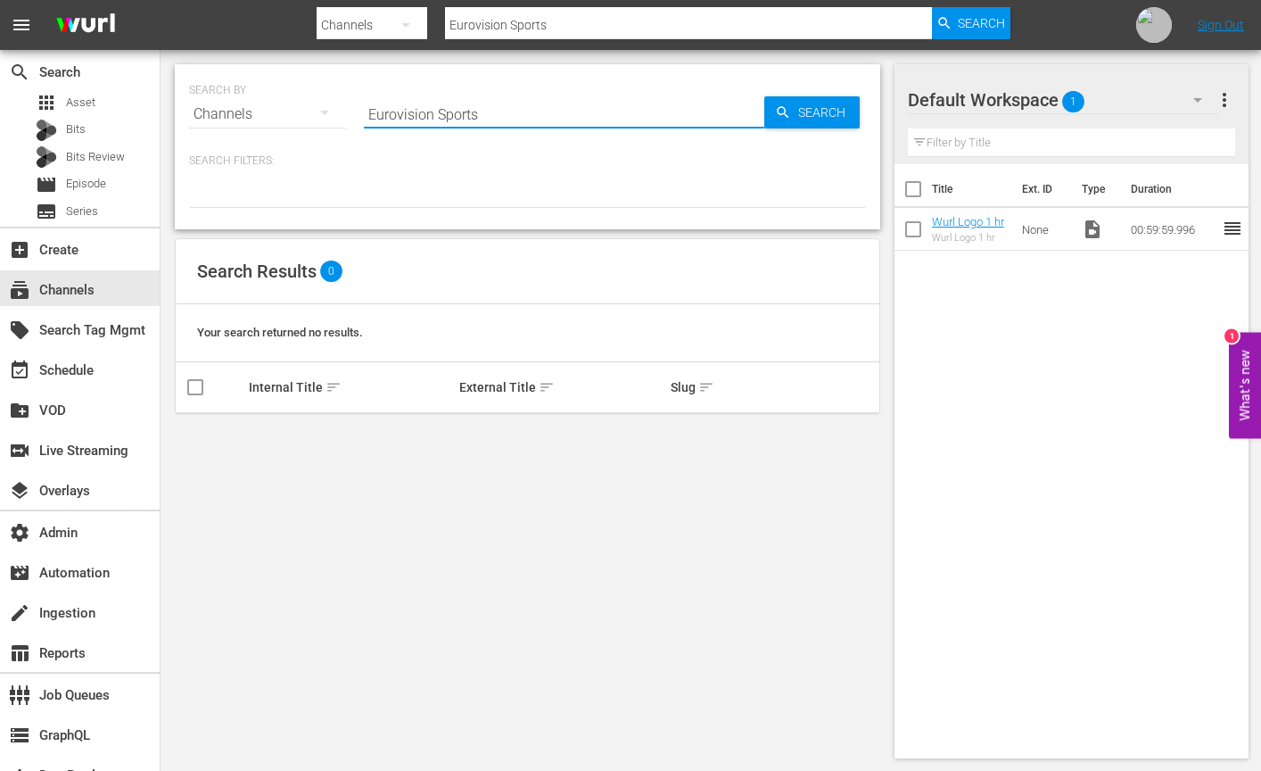
click at [469, 104] on input "Eurovision Sports" at bounding box center [564, 114] width 400 height 43
click at [459, 119] on input "Eurovision Sports" at bounding box center [564, 114] width 400 height 43
type input "Euro"
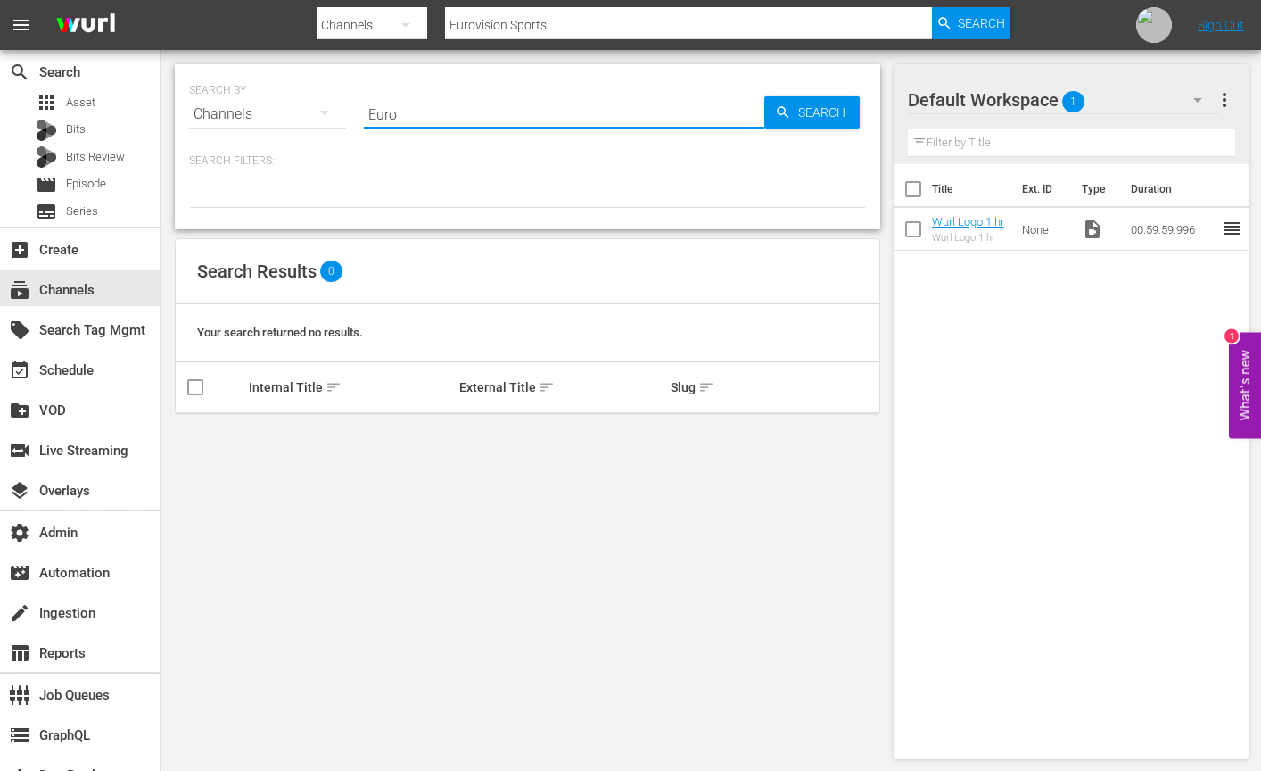
type input "Euro"
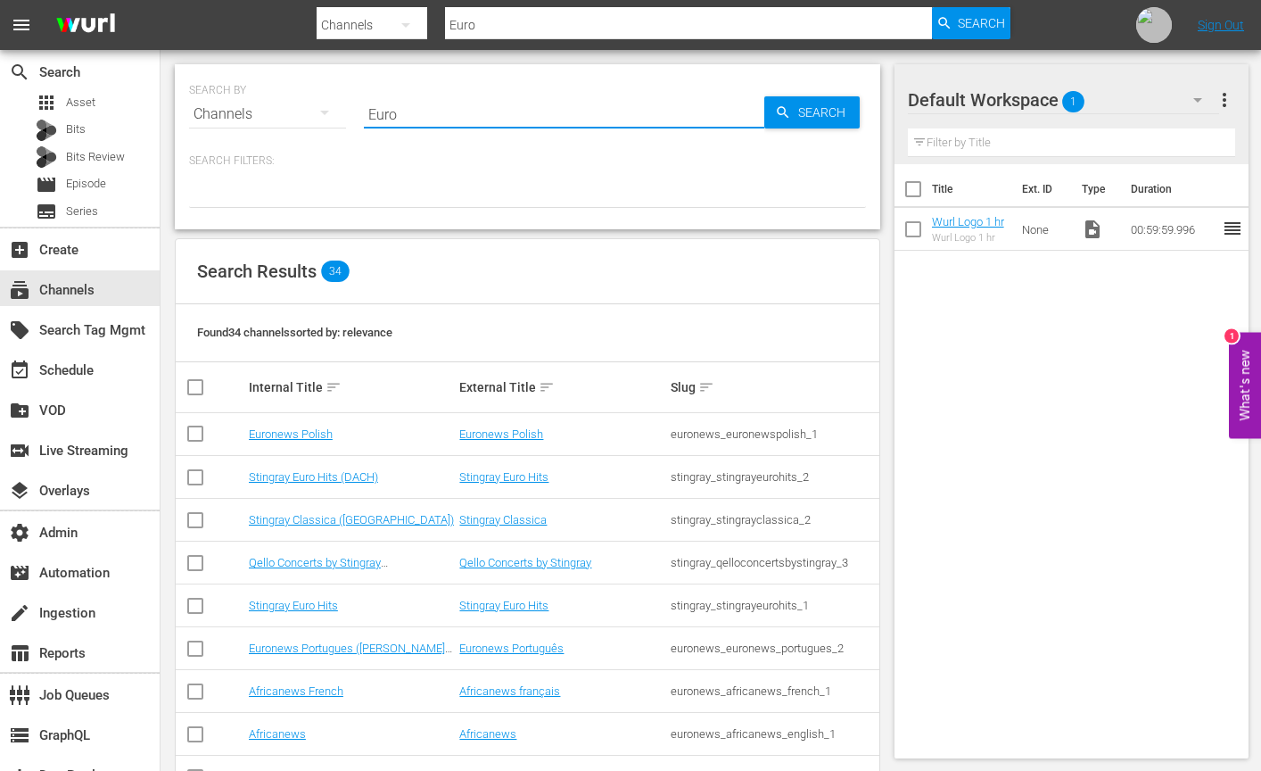
click at [439, 118] on input "Euro" at bounding box center [564, 114] width 400 height 43
type input "nagra"
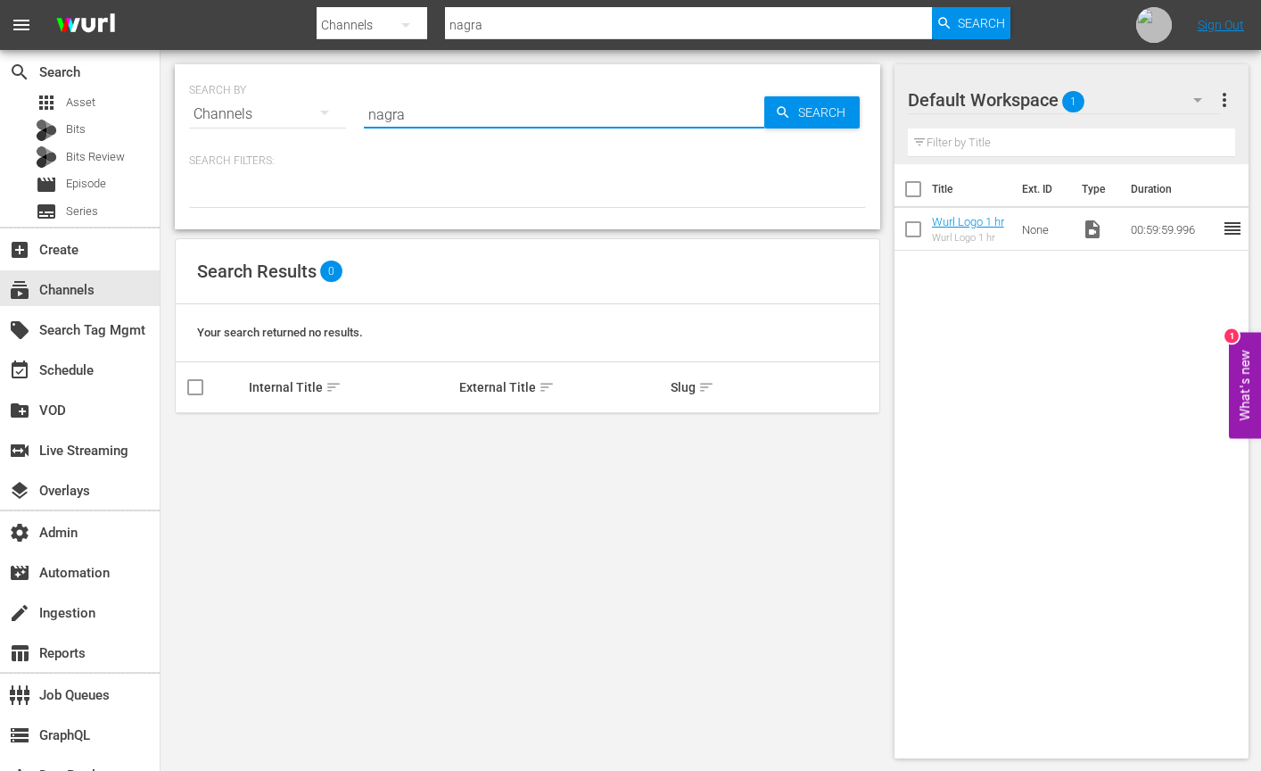
click at [428, 118] on input "nagra" at bounding box center [564, 114] width 400 height 43
